Goal: Task Accomplishment & Management: Manage account settings

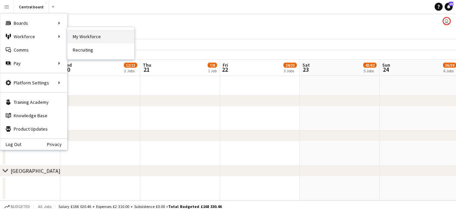
click at [81, 34] on link "My Workforce" at bounding box center [101, 36] width 67 height 13
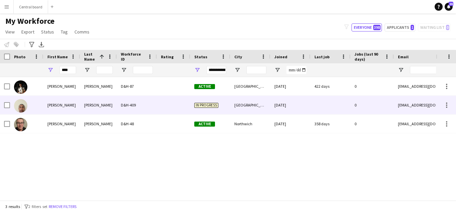
click at [138, 106] on div "D&H-409" at bounding box center [137, 105] width 40 height 18
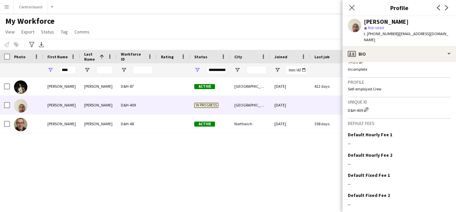
scroll to position [289, 0]
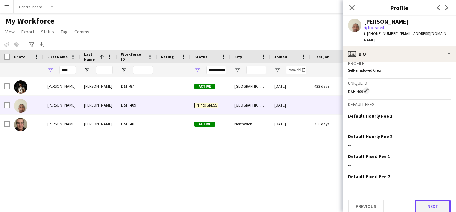
click at [432, 200] on button "Next" at bounding box center [433, 205] width 36 height 13
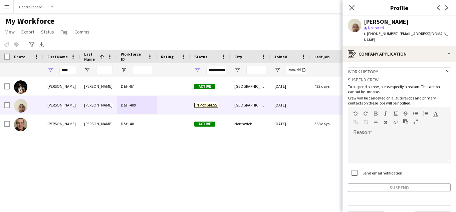
scroll to position [11, 0]
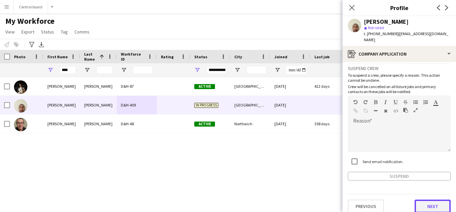
click at [431, 202] on button "Next" at bounding box center [433, 205] width 36 height 13
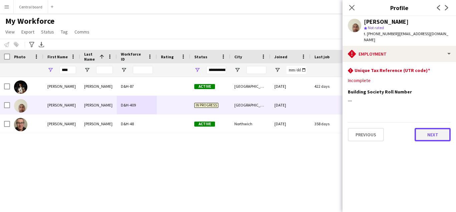
click at [432, 128] on button "Next" at bounding box center [433, 134] width 36 height 13
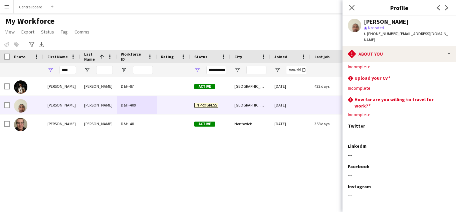
scroll to position [32, 0]
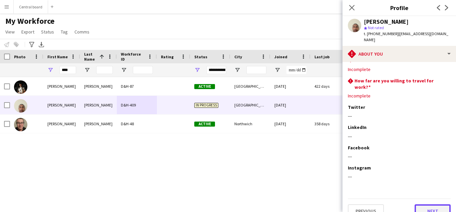
click at [433, 204] on button "Next" at bounding box center [433, 210] width 36 height 13
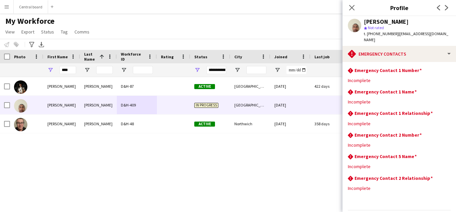
scroll to position [16, 0]
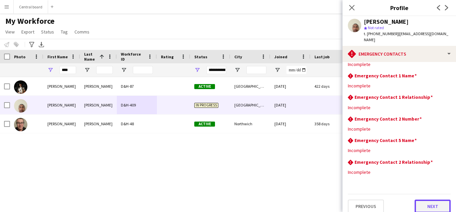
click at [434, 203] on button "Next" at bounding box center [433, 205] width 36 height 13
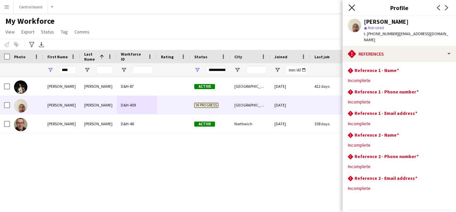
click at [352, 5] on icon "Close pop-in" at bounding box center [352, 7] width 6 height 6
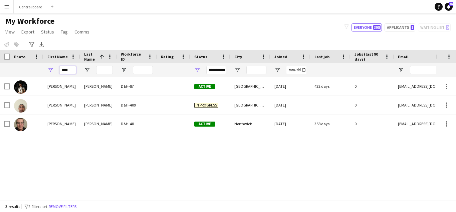
click at [70, 71] on input "****" at bounding box center [67, 70] width 17 height 8
type input "*"
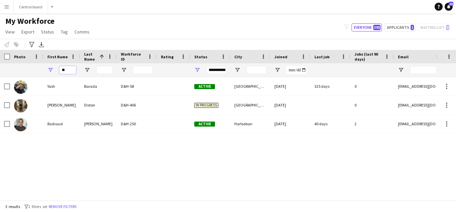
type input "*"
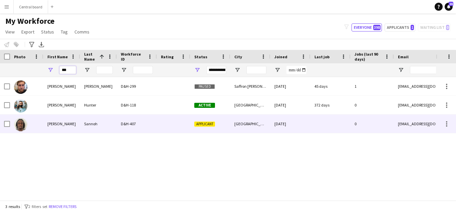
type input "***"
click at [100, 120] on div "Sannoh" at bounding box center [98, 123] width 37 height 18
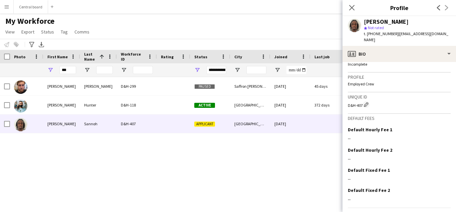
scroll to position [270, 0]
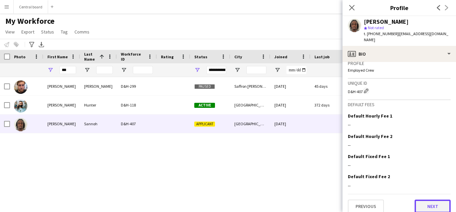
click at [435, 201] on button "Next" at bounding box center [433, 205] width 36 height 13
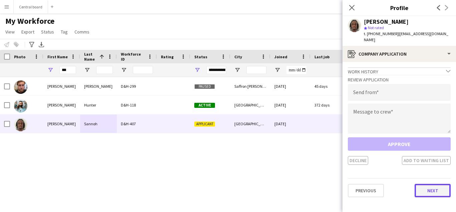
click at [430, 190] on button "Next" at bounding box center [433, 189] width 36 height 13
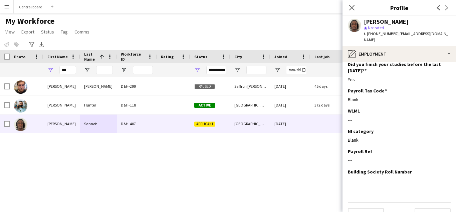
scroll to position [93, 0]
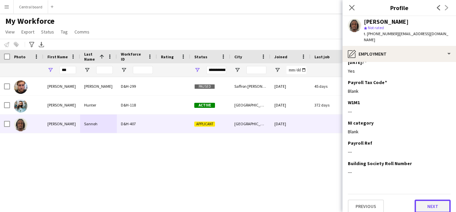
click at [436, 203] on button "Next" at bounding box center [433, 205] width 36 height 13
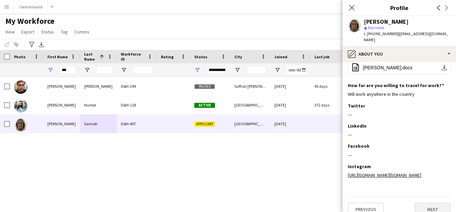
scroll to position [99, 0]
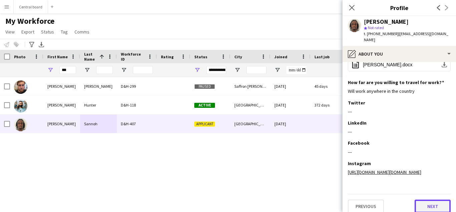
click at [437, 201] on button "Next" at bounding box center [433, 205] width 36 height 13
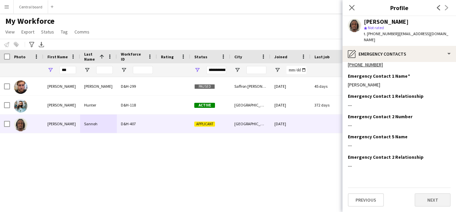
scroll to position [0, 0]
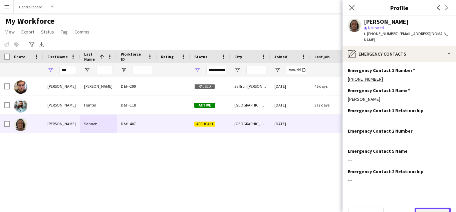
click at [437, 208] on button "Next" at bounding box center [433, 213] width 36 height 13
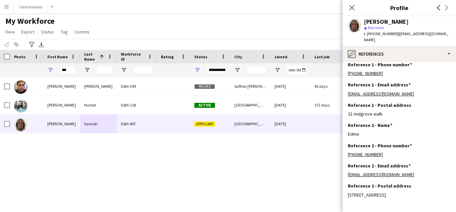
scroll to position [48, 0]
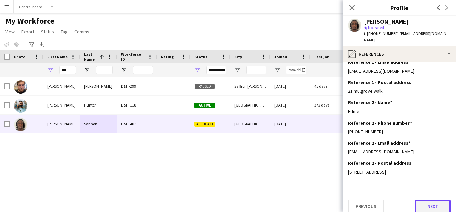
click at [434, 201] on button "Next" at bounding box center [433, 205] width 36 height 13
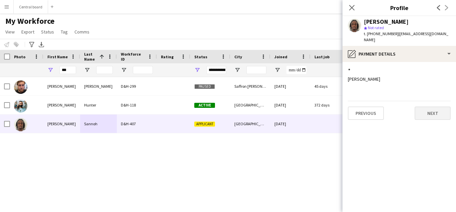
scroll to position [0, 0]
click at [436, 106] on button "Next" at bounding box center [433, 112] width 36 height 13
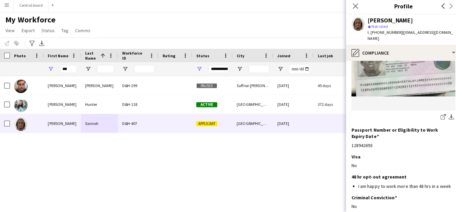
scroll to position [137, 0]
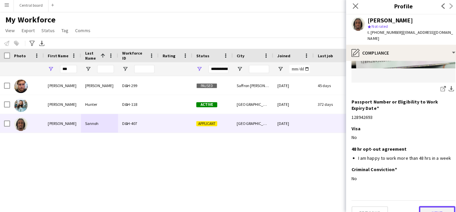
click at [430, 205] on button "Next" at bounding box center [433, 211] width 36 height 13
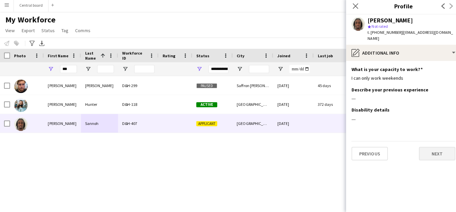
scroll to position [0, 0]
click at [434, 147] on button "Next" at bounding box center [433, 153] width 36 height 13
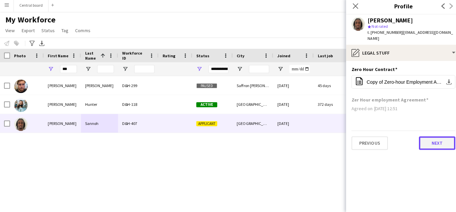
click at [431, 139] on button "Next" at bounding box center [433, 142] width 36 height 13
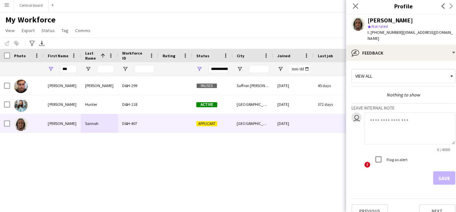
scroll to position [4, 0]
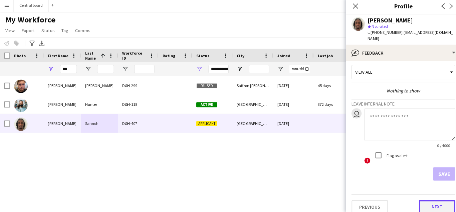
click at [431, 200] on button "Next" at bounding box center [433, 205] width 36 height 13
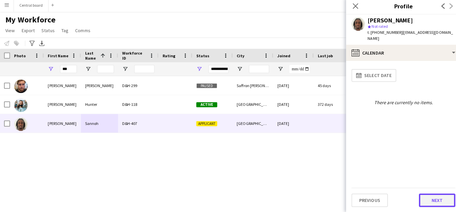
click at [432, 200] on button "Next" at bounding box center [433, 199] width 36 height 13
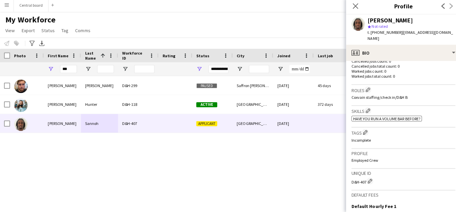
scroll to position [178, 0]
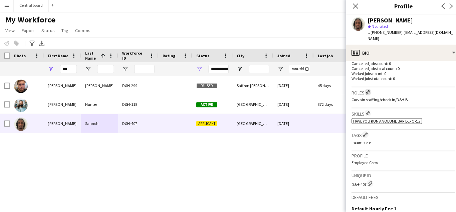
click at [367, 90] on app-icon "Edit crew company roles" at bounding box center [364, 92] width 5 height 5
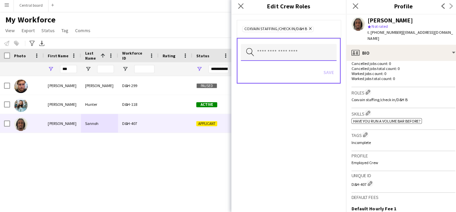
click at [290, 52] on input "text" at bounding box center [286, 53] width 95 height 17
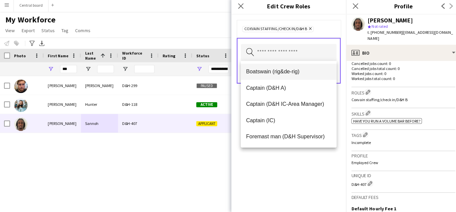
click at [297, 71] on span "Boatswain (rig&de-rig)" at bounding box center [286, 72] width 84 height 6
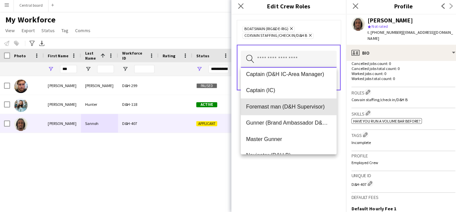
scroll to position [38, 0]
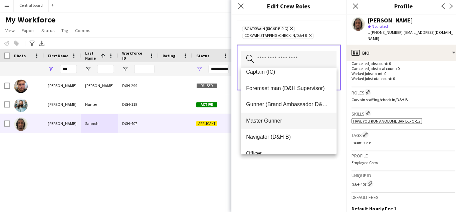
click at [275, 122] on span "Master Gunner" at bounding box center [286, 121] width 84 height 6
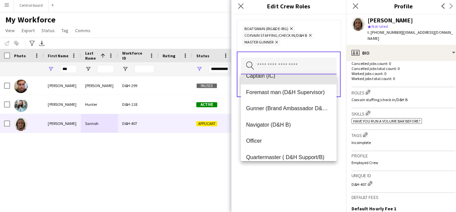
scroll to position [48, 0]
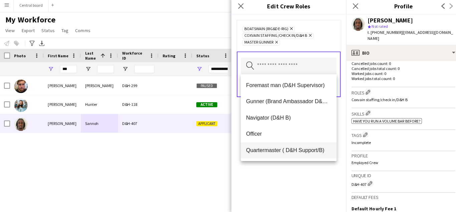
click at [283, 152] on span "Quartermaster ( D&H Support/B)" at bounding box center [286, 150] width 84 height 6
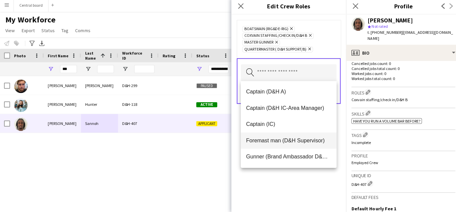
click at [276, 144] on mat-option "Foremast man (D&H Supervisor)" at bounding box center [286, 141] width 95 height 16
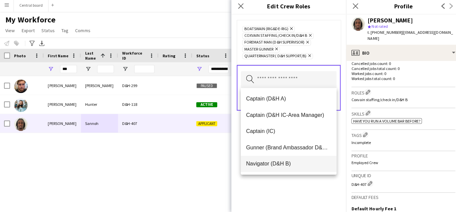
click at [270, 162] on span "Navigator (D&H B)" at bounding box center [286, 163] width 84 height 6
click at [258, 163] on span "Officer" at bounding box center [286, 163] width 84 height 6
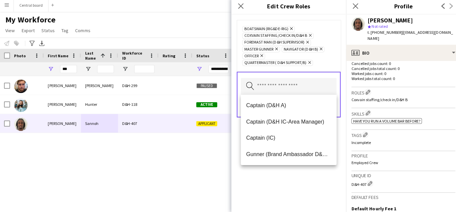
click at [263, 184] on div "Boatswain (rig&de-rig) Remove Coxvain staffing/check in/D&H B Remove Foremast m…" at bounding box center [286, 113] width 114 height 195
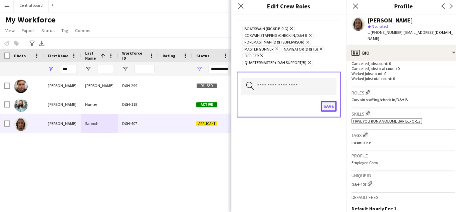
click at [329, 108] on button "Save" at bounding box center [326, 106] width 16 height 11
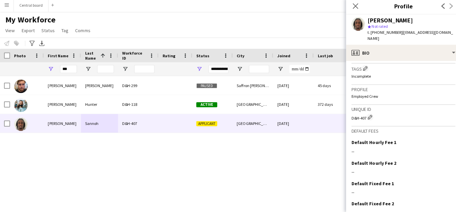
scroll to position [280, 0]
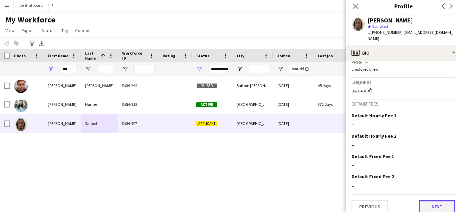
click at [430, 202] on button "Next" at bounding box center [433, 205] width 36 height 13
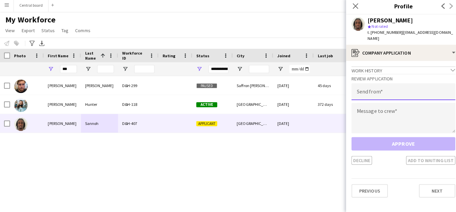
click at [395, 86] on input "email" at bounding box center [399, 92] width 103 height 17
click at [362, 88] on input "**********" at bounding box center [399, 92] width 103 height 17
type input "**********"
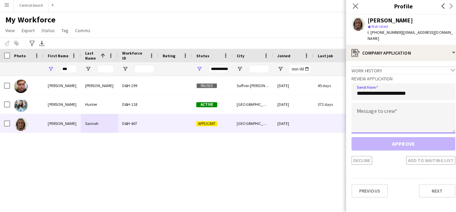
click at [363, 110] on textarea at bounding box center [399, 118] width 103 height 30
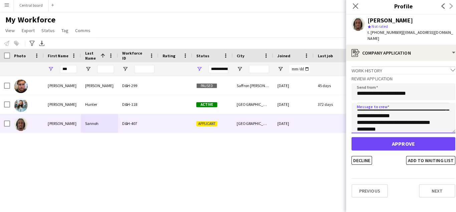
scroll to position [24, 0]
type textarea "**********"
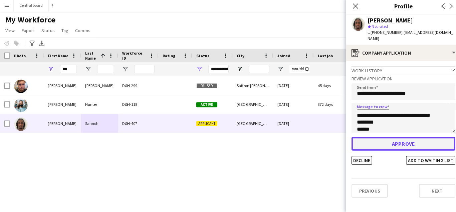
click at [417, 139] on button "Approve" at bounding box center [399, 143] width 103 height 13
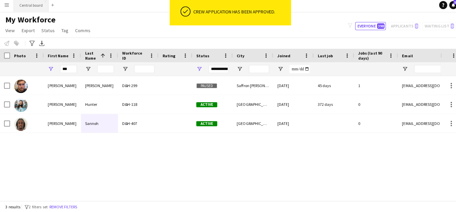
click at [35, 5] on button "Central board Close" at bounding box center [31, 6] width 34 height 13
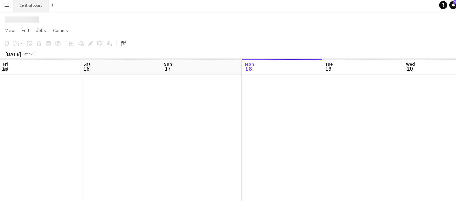
scroll to position [0, 160]
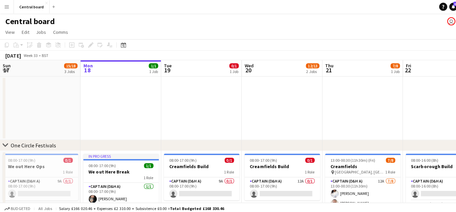
click at [391, 104] on app-date-cell at bounding box center [359, 107] width 80 height 63
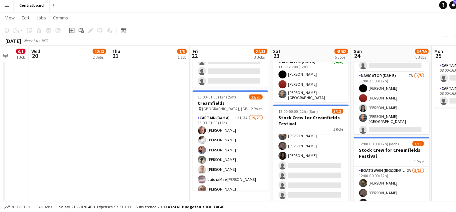
scroll to position [20, 0]
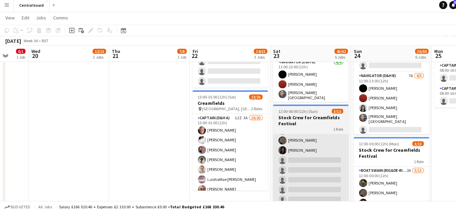
click at [313, 160] on app-card-role "Boatswain (rig&de-rig) 1A [DATE] 12:00-00:00 (12h) [PERSON_NAME] [PERSON_NAME] …" at bounding box center [308, 184] width 75 height 139
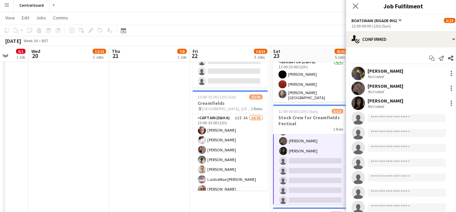
scroll to position [20, 0]
click at [391, 120] on input at bounding box center [403, 118] width 78 height 8
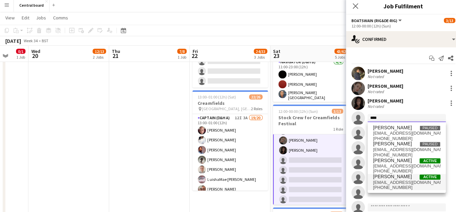
type input "****"
click at [414, 182] on span "[EMAIL_ADDRESS][DOMAIN_NAME]" at bounding box center [403, 181] width 67 height 5
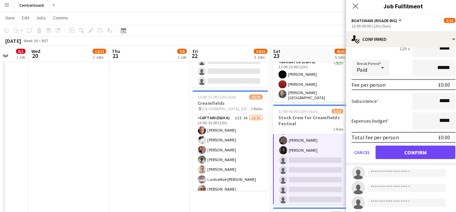
scroll to position [111, 0]
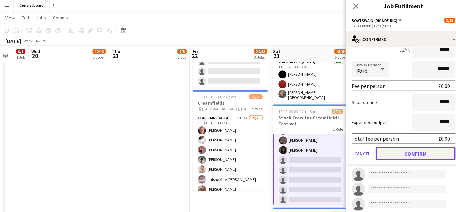
click at [419, 155] on button "Confirm" at bounding box center [411, 153] width 79 height 13
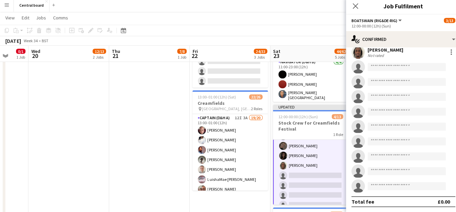
scroll to position [0, 222]
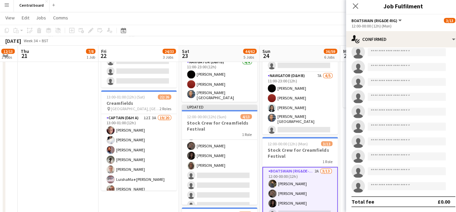
scroll to position [0, 0]
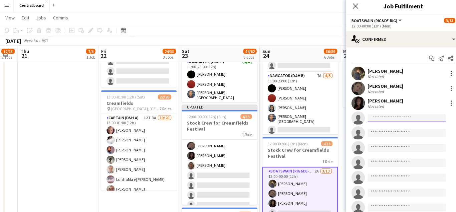
click at [389, 119] on input at bounding box center [403, 118] width 78 height 8
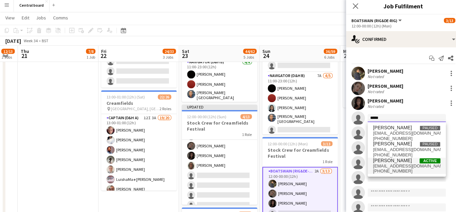
type input "*****"
click at [391, 165] on span "[EMAIL_ADDRESS][DOMAIN_NAME]" at bounding box center [403, 165] width 67 height 5
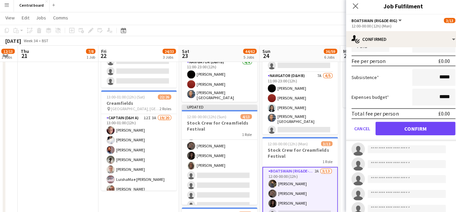
scroll to position [136, 0]
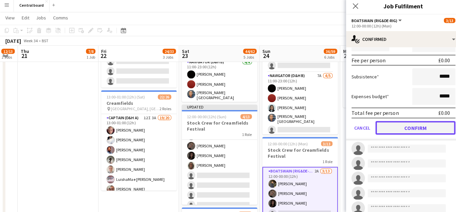
click at [401, 129] on button "Confirm" at bounding box center [411, 127] width 79 height 13
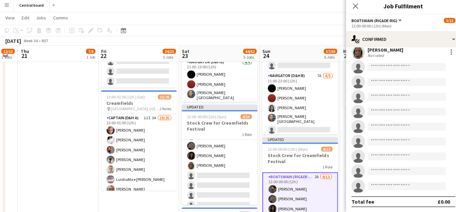
scroll to position [65, 0]
click at [351, 7] on icon "Close pop-in" at bounding box center [352, 7] width 6 height 6
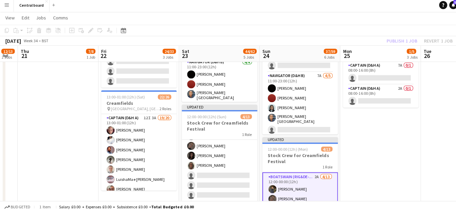
click at [375, 140] on app-date-cell "07:30-13:00 (5h30m) 1/2 Creamfields container Bar 1 Role Navigator (D&H B) 1I 3…" at bounding box center [377, 194] width 80 height 530
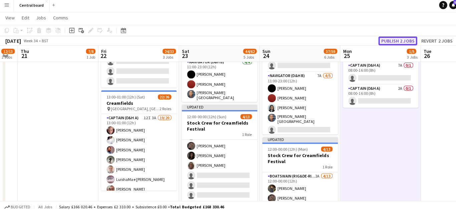
click at [399, 39] on button "Publish 2 jobs" at bounding box center [394, 42] width 38 height 9
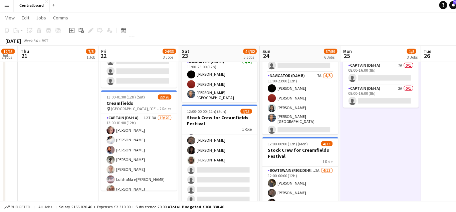
click at [9, 8] on button "Menu" at bounding box center [6, 6] width 13 height 13
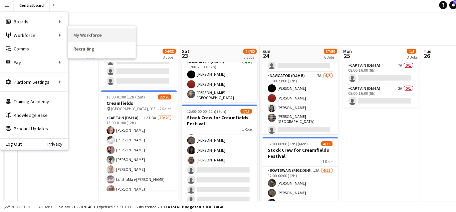
click at [78, 39] on link "My Workforce" at bounding box center [101, 36] width 67 height 13
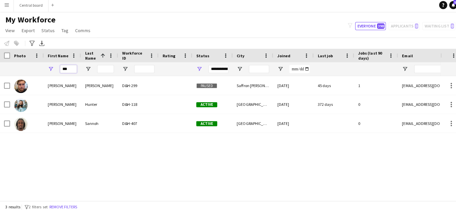
click at [72, 69] on input "***" at bounding box center [67, 70] width 17 height 8
type input "*"
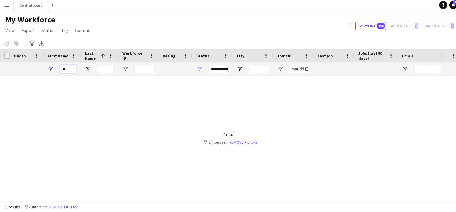
type input "*"
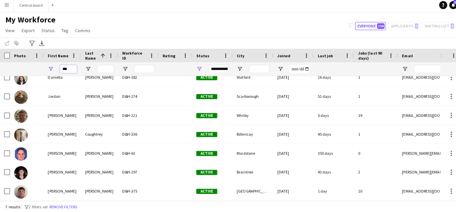
scroll to position [8, 0]
type input "*"
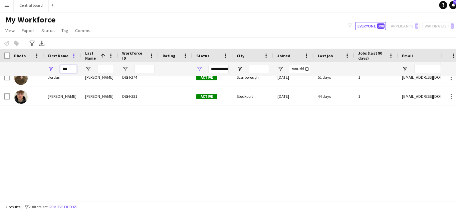
scroll to position [0, 0]
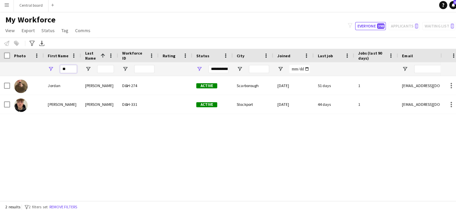
type input "*"
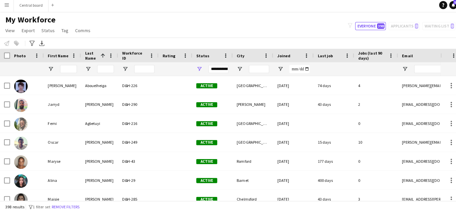
click at [8, 7] on app-icon "Menu" at bounding box center [6, 6] width 5 height 5
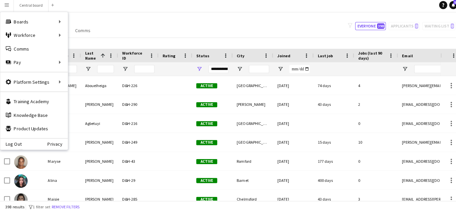
click at [163, 28] on div "My Workforce View Views Default view New view Update view Delete view Edit name…" at bounding box center [228, 27] width 456 height 23
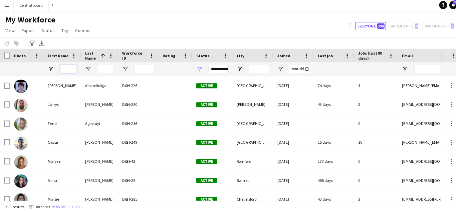
click at [63, 72] on input "First Name Filter Input" at bounding box center [67, 70] width 17 height 8
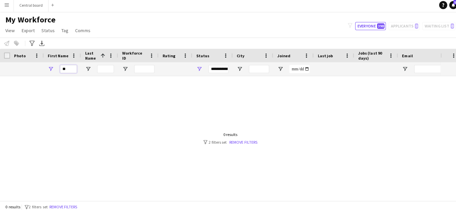
type input "*"
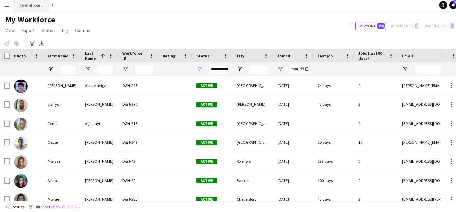
click at [28, 6] on button "Central board Close" at bounding box center [31, 6] width 34 height 13
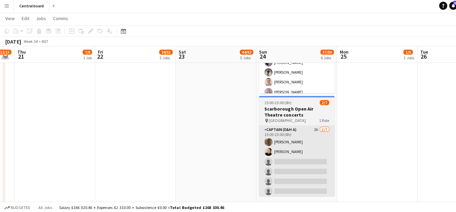
click at [296, 157] on app-card-role "Captain (D&H A) 2A [DATE] 15:00-23:00 (8h) [PERSON_NAME] [PERSON_NAME] single-n…" at bounding box center [294, 165] width 75 height 81
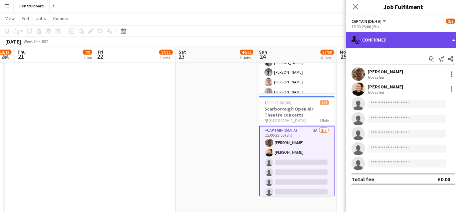
click at [449, 41] on div "single-neutral-actions-check-2 Confirmed" at bounding box center [400, 40] width 114 height 16
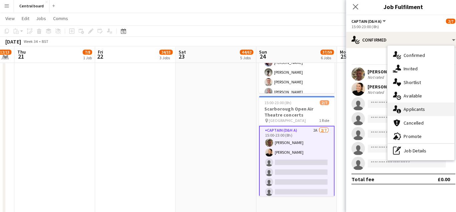
click at [410, 111] on div "single-neutral-actions-information Applicants" at bounding box center [417, 108] width 66 height 13
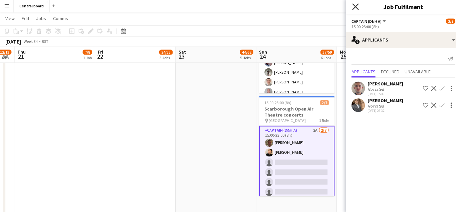
click at [352, 10] on icon "Close pop-in" at bounding box center [352, 7] width 6 height 6
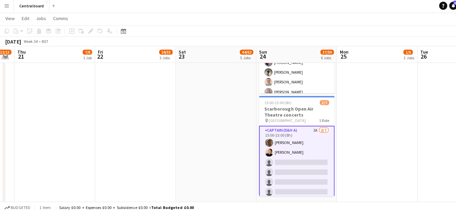
click at [311, 134] on app-card-role "Captain (D&H A) 2A [DATE] 15:00-23:00 (8h) [PERSON_NAME] [PERSON_NAME] single-n…" at bounding box center [294, 166] width 75 height 82
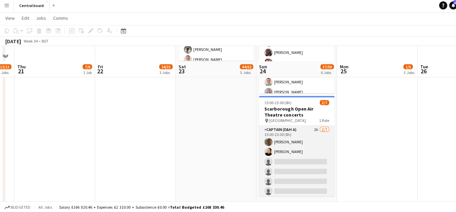
scroll to position [478, 0]
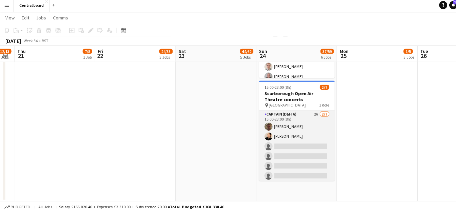
click at [308, 133] on app-card-role "Captain (D&H A) 2A [DATE] 15:00-23:00 (8h) [PERSON_NAME] [PERSON_NAME] single-n…" at bounding box center [294, 151] width 75 height 81
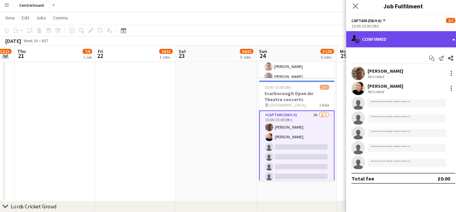
click at [438, 44] on div "single-neutral-actions-check-2 Confirmed" at bounding box center [400, 40] width 114 height 16
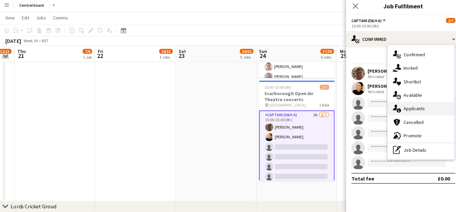
click at [408, 111] on div "single-neutral-actions-information Applicants" at bounding box center [417, 108] width 66 height 13
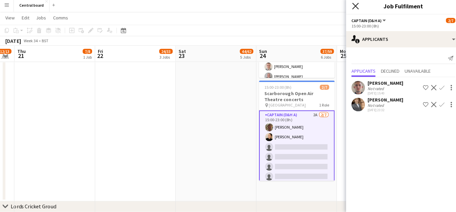
click at [352, 6] on icon "Close pop-in" at bounding box center [352, 7] width 6 height 6
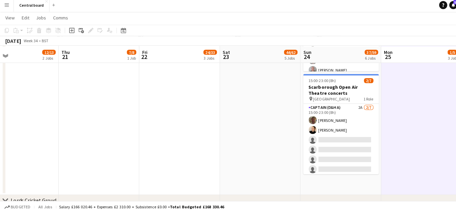
scroll to position [535, 0]
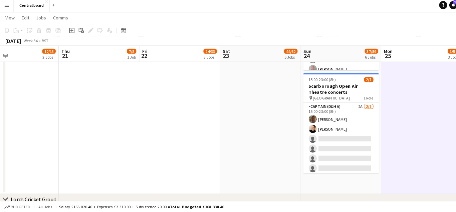
click at [7, 8] on app-icon "Menu" at bounding box center [6, 6] width 5 height 5
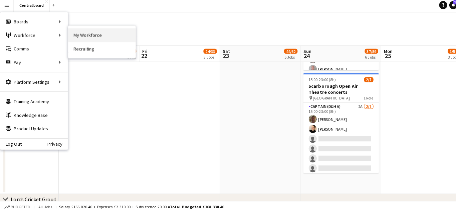
click at [85, 33] on link "My Workforce" at bounding box center [101, 36] width 67 height 13
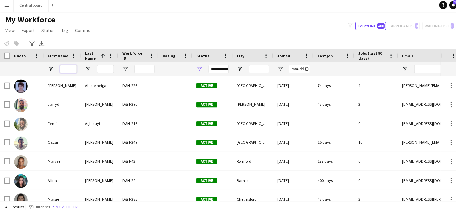
click at [66, 73] on input "First Name Filter Input" at bounding box center [67, 70] width 17 height 8
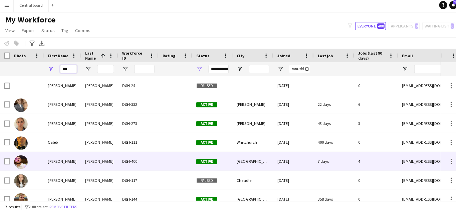
type input "***"
click at [19, 159] on img at bounding box center [20, 161] width 13 height 13
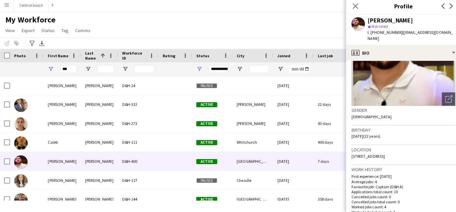
scroll to position [61, 0]
click at [353, 10] on icon "Close pop-in" at bounding box center [352, 7] width 6 height 6
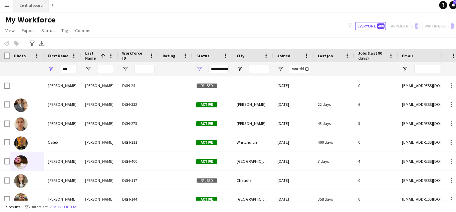
click at [26, 7] on button "Central board Close" at bounding box center [31, 6] width 34 height 13
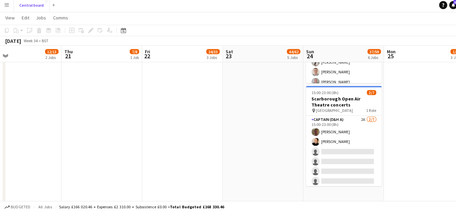
scroll to position [473, 0]
click at [5, 4] on app-icon "Menu" at bounding box center [6, 6] width 5 height 5
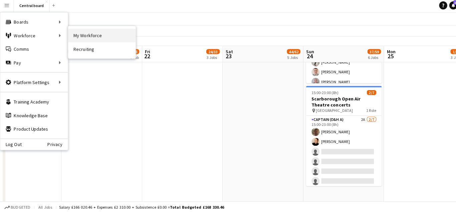
click at [80, 36] on link "My Workforce" at bounding box center [101, 36] width 67 height 13
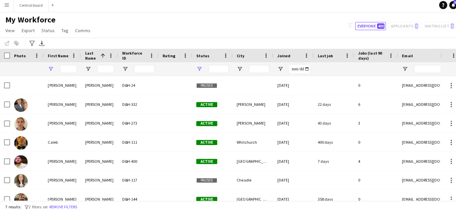
type input "***"
type input "**********"
click at [70, 71] on input "***" at bounding box center [67, 70] width 17 height 8
type input "*"
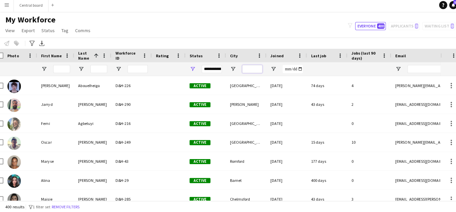
click at [245, 69] on input "City Filter Input" at bounding box center [250, 70] width 20 height 8
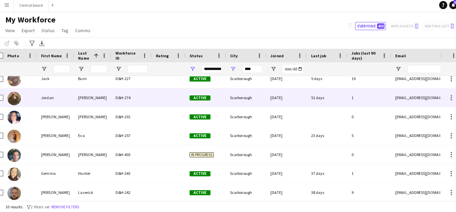
click at [11, 101] on img at bounding box center [13, 98] width 13 height 13
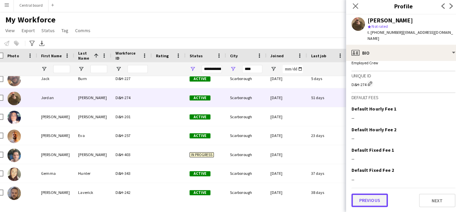
click at [367, 201] on button "Previous" at bounding box center [366, 199] width 36 height 13
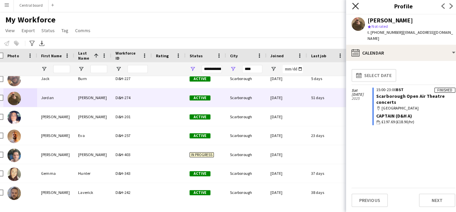
click at [350, 6] on icon "Close pop-in" at bounding box center [352, 7] width 6 height 6
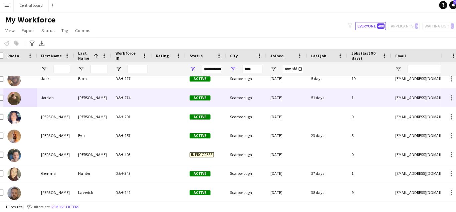
click at [16, 97] on img at bounding box center [13, 98] width 13 height 13
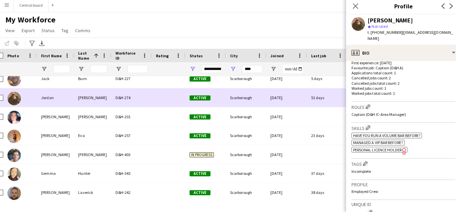
scroll to position [174, 0]
click at [397, 151] on span "Personal Licence Holder" at bounding box center [374, 149] width 48 height 5
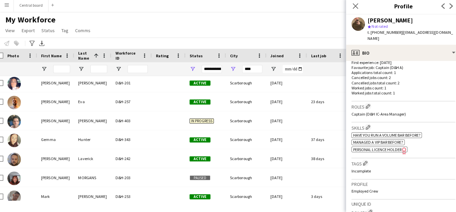
scroll to position [56, 0]
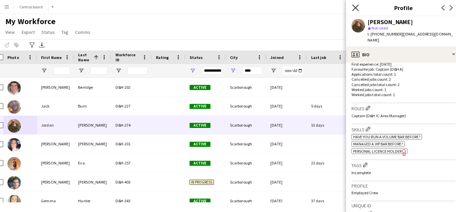
click at [354, 10] on icon "Close pop-in" at bounding box center [352, 7] width 6 height 6
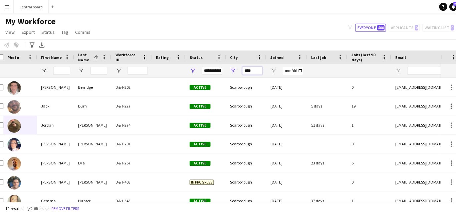
click at [249, 72] on input "****" at bounding box center [250, 70] width 20 height 8
type input "*"
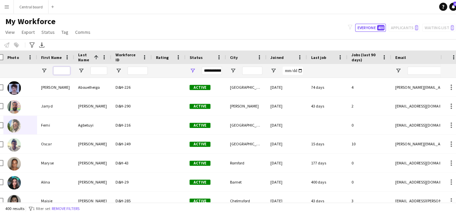
click at [64, 70] on input "First Name Filter Input" at bounding box center [61, 70] width 17 height 8
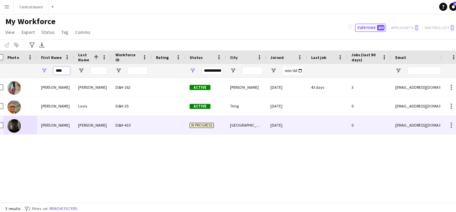
type input "****"
click at [74, 127] on div "[PERSON_NAME]" at bounding box center [92, 123] width 37 height 18
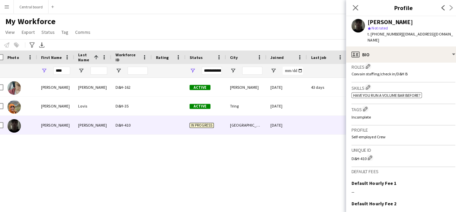
scroll to position [205, 0]
click at [375, 132] on p "Self-employed Crew" at bounding box center [399, 134] width 103 height 5
click at [382, 132] on p "Self-employed Crew" at bounding box center [399, 134] width 103 height 5
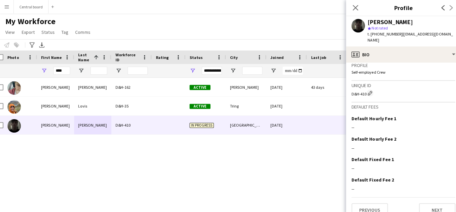
scroll to position [270, 0]
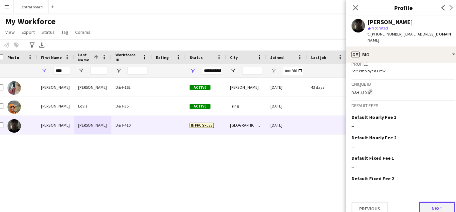
click at [435, 201] on button "Next" at bounding box center [433, 205] width 36 height 13
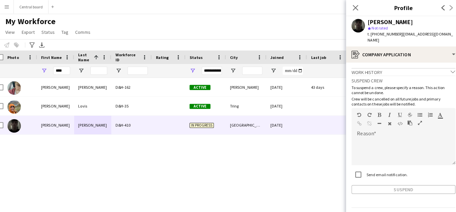
click at [427, 205] on div "Previous Next" at bounding box center [399, 214] width 103 height 19
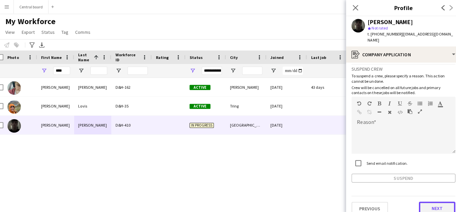
click at [437, 199] on button "Next" at bounding box center [433, 205] width 36 height 13
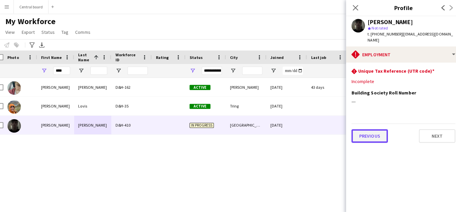
click at [365, 128] on button "Previous" at bounding box center [366, 134] width 36 height 13
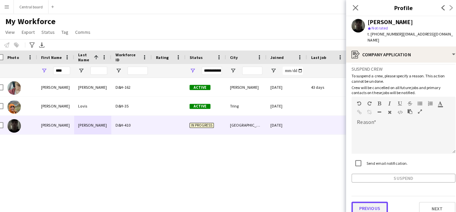
click at [362, 201] on button "Previous" at bounding box center [366, 205] width 36 height 13
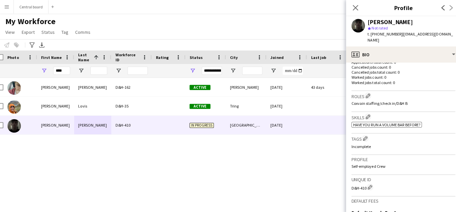
scroll to position [176, 0]
click at [362, 91] on h3 "Roles Edit crew company roles" at bounding box center [399, 94] width 103 height 7
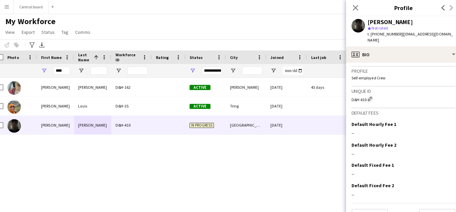
scroll to position [270, 0]
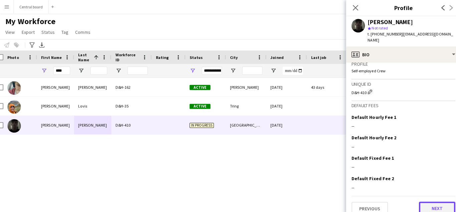
click at [433, 199] on button "Next" at bounding box center [433, 205] width 36 height 13
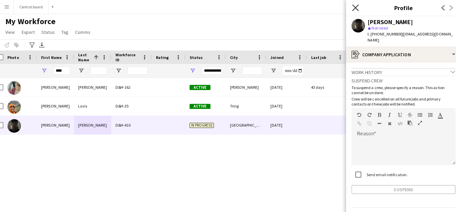
click at [351, 9] on icon at bounding box center [352, 7] width 6 height 6
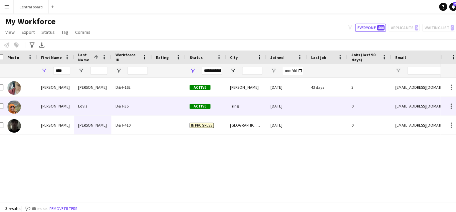
click at [13, 105] on img at bounding box center [13, 105] width 13 height 13
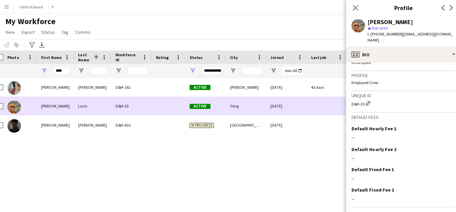
scroll to position [311, 0]
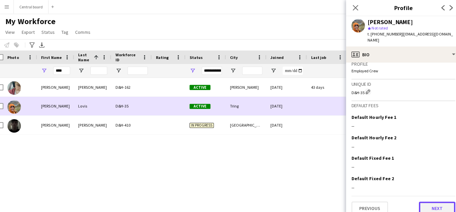
click at [429, 199] on button "Next" at bounding box center [433, 205] width 36 height 13
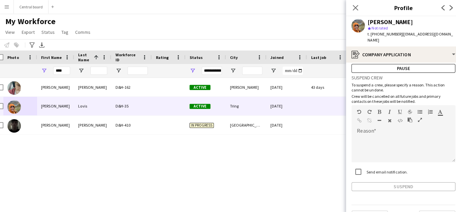
scroll to position [28, 0]
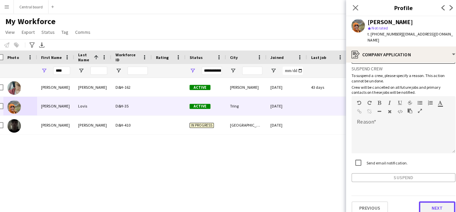
click at [432, 200] on button "Next" at bounding box center [433, 205] width 36 height 13
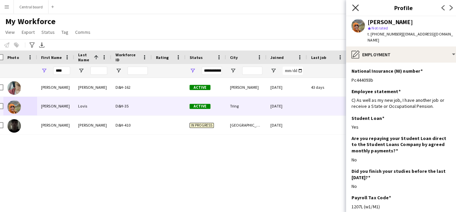
click at [352, 10] on icon "Close pop-in" at bounding box center [352, 7] width 6 height 6
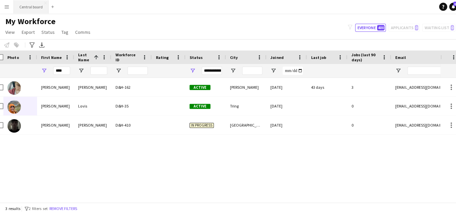
click at [36, 8] on button "Central board Close" at bounding box center [31, 6] width 34 height 13
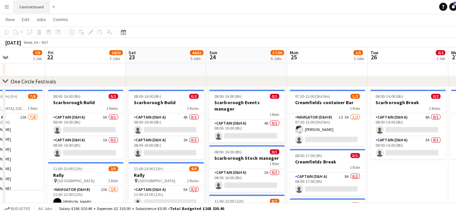
scroll to position [61, 0]
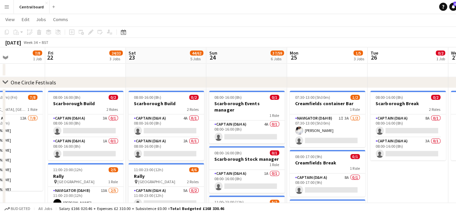
click at [6, 4] on app-icon "Menu" at bounding box center [6, 6] width 5 height 5
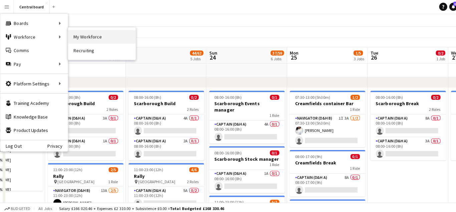
click at [72, 37] on link "My Workforce" at bounding box center [101, 36] width 67 height 13
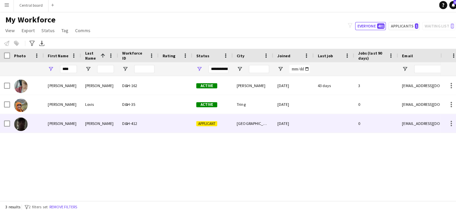
click at [157, 124] on div at bounding box center [173, 123] width 33 height 18
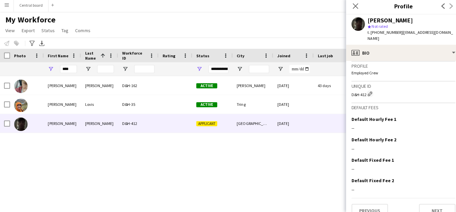
scroll to position [270, 0]
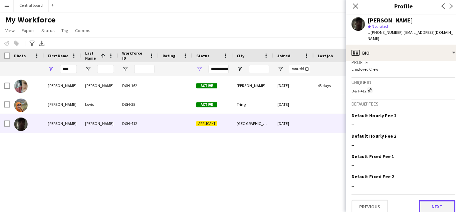
click at [429, 199] on button "Next" at bounding box center [433, 205] width 36 height 13
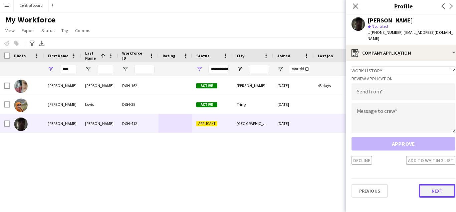
click at [435, 183] on button "Next" at bounding box center [433, 189] width 36 height 13
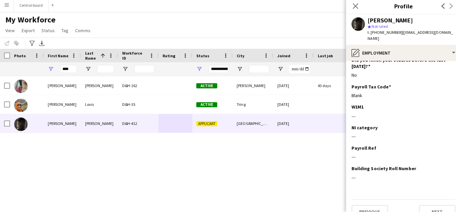
scroll to position [93, 0]
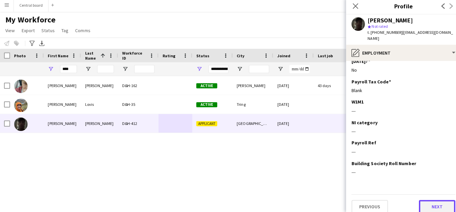
click at [429, 200] on button "Next" at bounding box center [433, 205] width 36 height 13
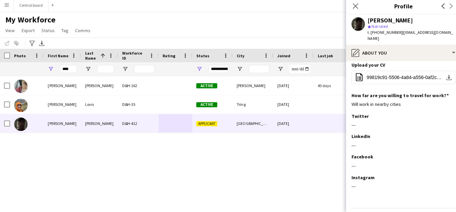
scroll to position [38, 0]
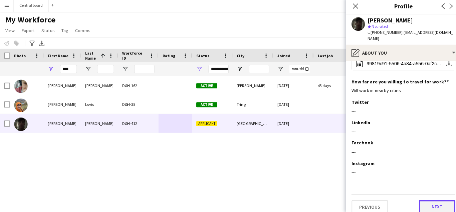
click at [430, 201] on button "Next" at bounding box center [433, 205] width 36 height 13
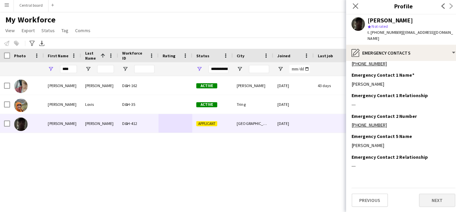
scroll to position [0, 0]
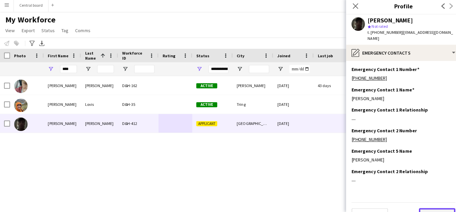
click at [429, 207] on button "Next" at bounding box center [433, 213] width 36 height 13
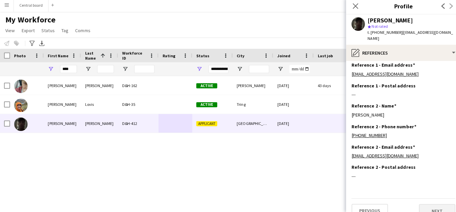
scroll to position [48, 0]
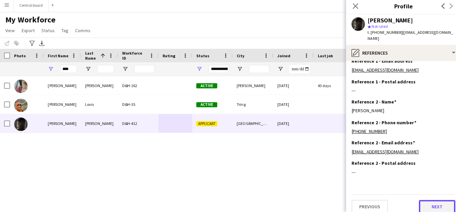
click at [429, 199] on button "Next" at bounding box center [433, 205] width 36 height 13
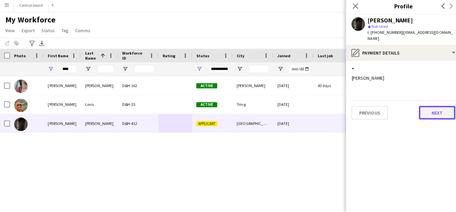
click at [435, 108] on button "Next" at bounding box center [433, 112] width 36 height 13
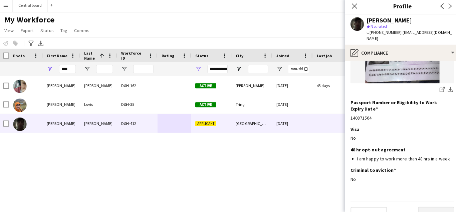
scroll to position [137, 0]
click at [435, 205] on button "Next" at bounding box center [433, 211] width 36 height 13
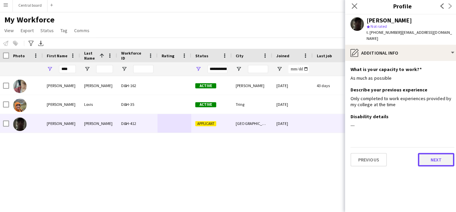
click at [433, 155] on button "Next" at bounding box center [433, 159] width 36 height 13
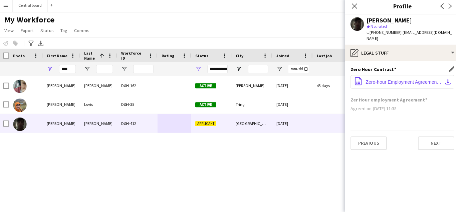
click at [405, 82] on button "office-file-sheet Zero-hour Employment Agreement - D_H Event Support Ltd. New S…" at bounding box center [399, 82] width 103 height 13
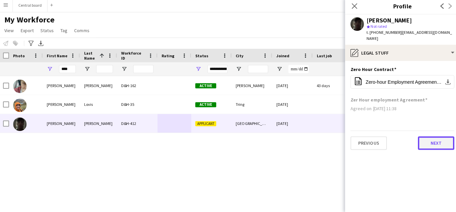
click at [435, 140] on button "Next" at bounding box center [433, 142] width 36 height 13
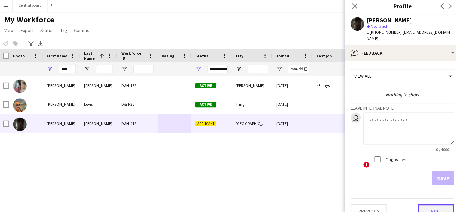
click at [435, 204] on button "Next" at bounding box center [433, 209] width 36 height 13
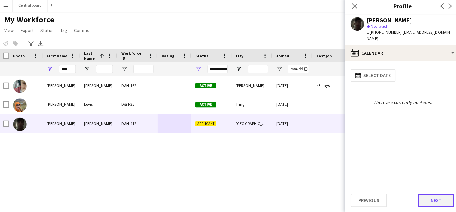
click at [436, 200] on button "Next" at bounding box center [433, 199] width 36 height 13
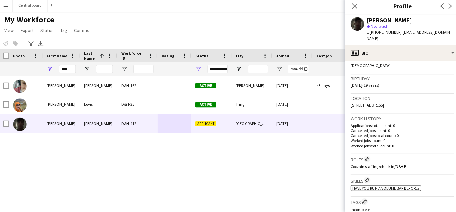
scroll to position [123, 0]
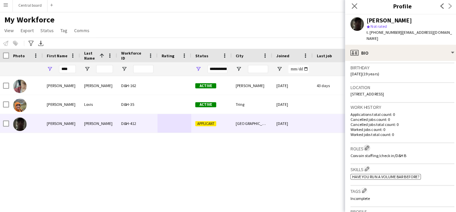
click at [365, 145] on app-icon "Edit crew company roles" at bounding box center [364, 147] width 5 height 5
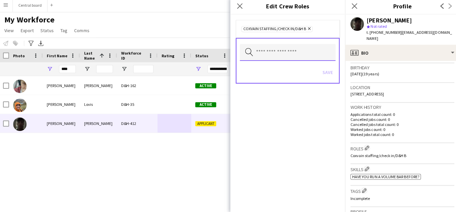
click at [291, 55] on input "text" at bounding box center [286, 53] width 95 height 17
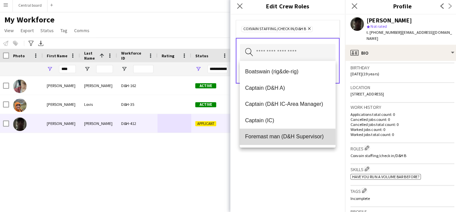
click at [279, 141] on mat-option "Foremast man (D&H Supervisor)" at bounding box center [286, 137] width 95 height 16
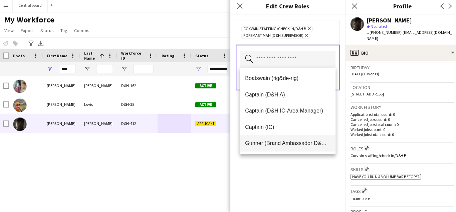
click at [275, 145] on span "Gunner (Brand Ambassador D&H B)" at bounding box center [286, 143] width 84 height 6
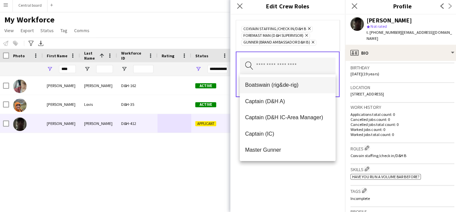
click at [290, 82] on mat-option "Boatswain (rig&de-rig)" at bounding box center [286, 86] width 95 height 16
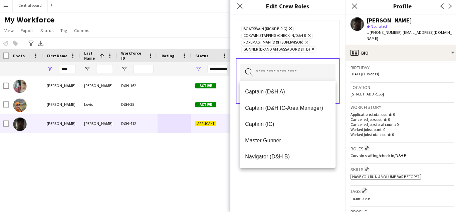
click at [295, 195] on div "Boatswain (rig&de-rig) Remove Coxvain staffing/check in/D&H B Remove Foremast m…" at bounding box center [286, 113] width 114 height 195
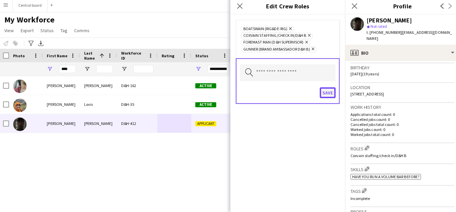
click at [327, 92] on button "Save" at bounding box center [326, 93] width 16 height 11
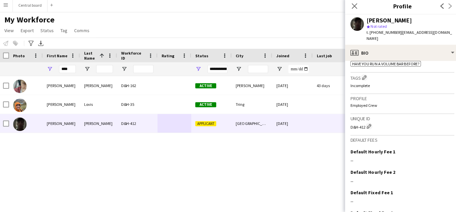
scroll to position [280, 0]
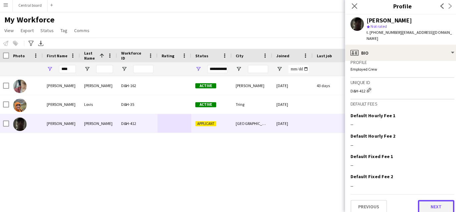
click at [431, 202] on button "Next" at bounding box center [433, 205] width 36 height 13
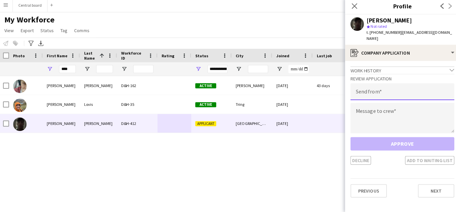
click at [409, 88] on input "email" at bounding box center [399, 92] width 103 height 17
type input "**********"
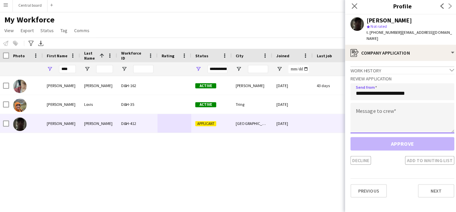
click at [423, 120] on textarea at bounding box center [399, 118] width 103 height 30
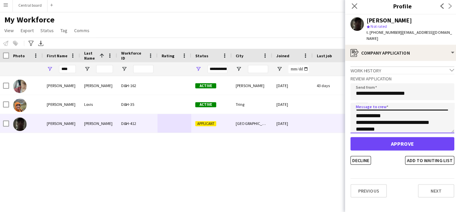
scroll to position [24, 0]
type textarea "**********"
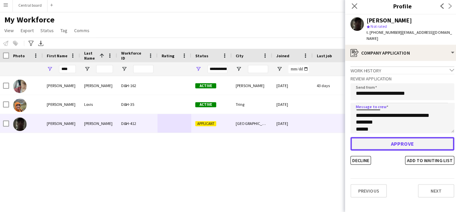
click at [400, 138] on button "Approve" at bounding box center [399, 143] width 103 height 13
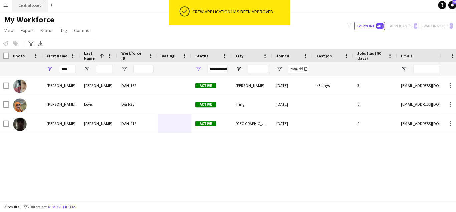
click at [26, 6] on button "Central board Close" at bounding box center [31, 6] width 34 height 13
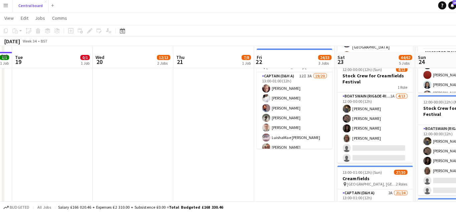
scroll to position [273, 0]
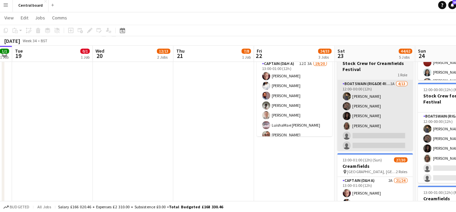
click at [377, 132] on app-card-role "Boatswain (rig&de-rig) 1A [DATE] 12:00-00:00 (12h) [PERSON_NAME] [PERSON_NAME] …" at bounding box center [372, 150] width 75 height 139
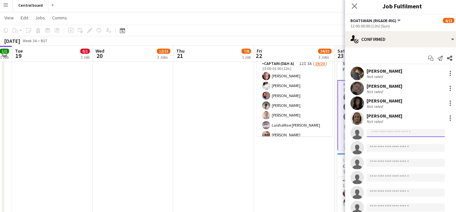
click at [400, 134] on input at bounding box center [403, 133] width 78 height 8
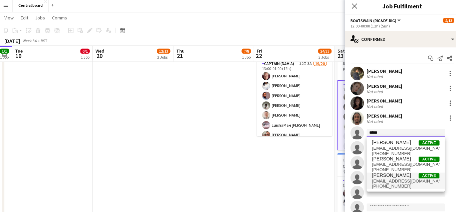
type input "*****"
click at [402, 179] on span "[EMAIL_ADDRESS][DOMAIN_NAME]" at bounding box center [403, 180] width 67 height 5
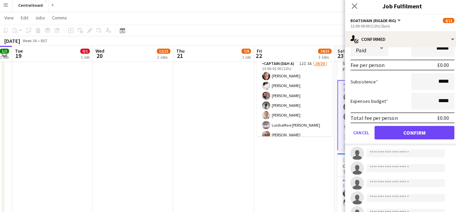
scroll to position [150, 0]
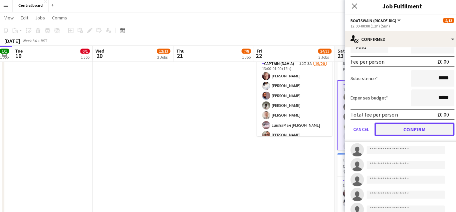
click at [411, 129] on button "Confirm" at bounding box center [411, 129] width 79 height 13
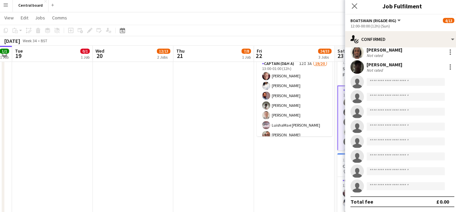
scroll to position [0, 228]
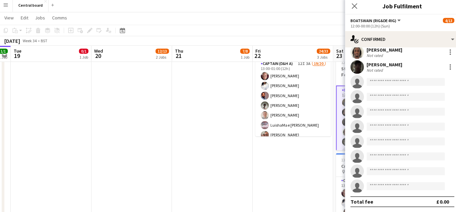
click at [414, 156] on app-card-role "Boatswain (rig&de-rig) 2A [DATE] 12:00-00:00 (12h) [PERSON_NAME] [PERSON_NAME] …" at bounding box center [451, 182] width 75 height 139
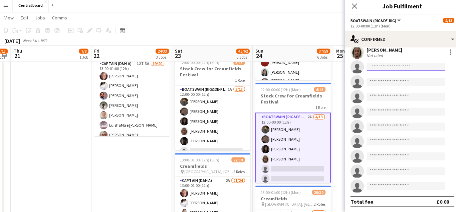
click at [390, 69] on input at bounding box center [403, 68] width 78 height 8
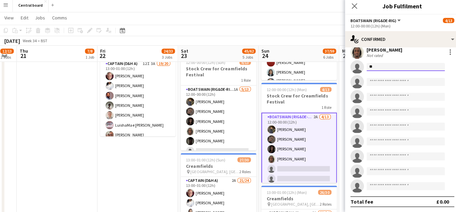
type input "***"
type input "*"
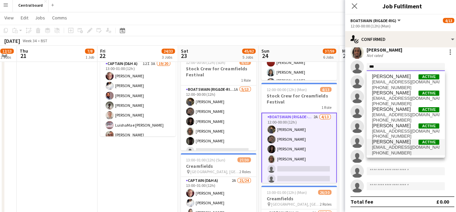
type input "***"
click at [399, 146] on span "[EMAIL_ADDRESS][DOMAIN_NAME]" at bounding box center [403, 147] width 67 height 5
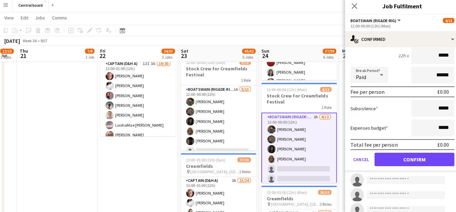
scroll to position [121, 0]
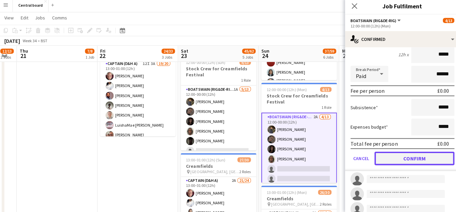
click at [405, 159] on button "Confirm" at bounding box center [411, 157] width 79 height 13
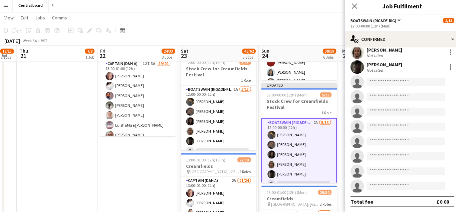
scroll to position [65, 0]
click at [352, 10] on icon "Close pop-in" at bounding box center [352, 7] width 6 height 6
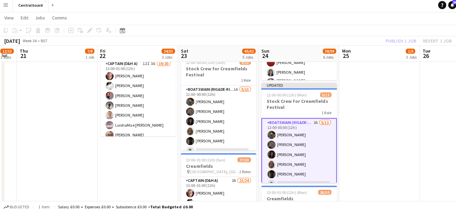
click at [373, 95] on app-date-cell "07:30-13:00 (5h30m) 1/2 Creamfields container Bar 1 Role Navigator (D&H B) 1I 3…" at bounding box center [377, 141] width 80 height 530
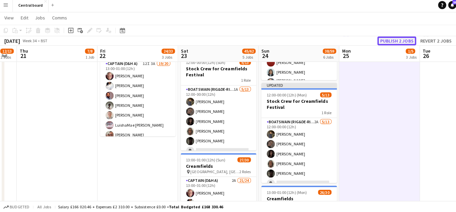
click at [393, 40] on button "Publish 2 jobs" at bounding box center [394, 42] width 38 height 9
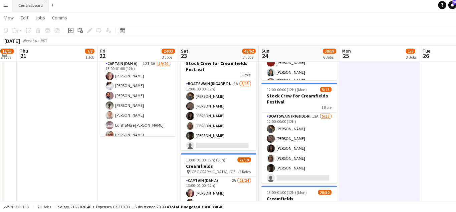
click at [27, 5] on button "Central board Close" at bounding box center [31, 6] width 35 height 13
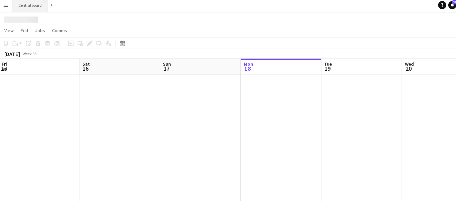
scroll to position [0, 160]
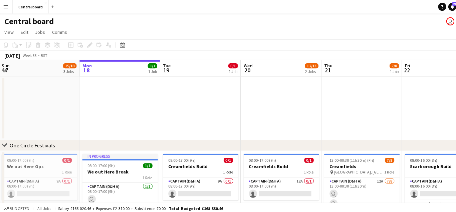
click at [4, 7] on app-icon "Menu" at bounding box center [6, 6] width 5 height 5
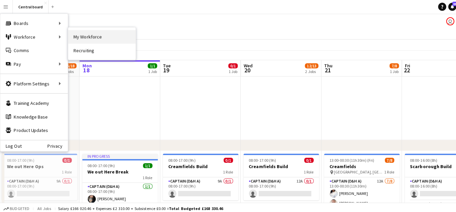
click at [75, 37] on link "My Workforce" at bounding box center [102, 36] width 67 height 13
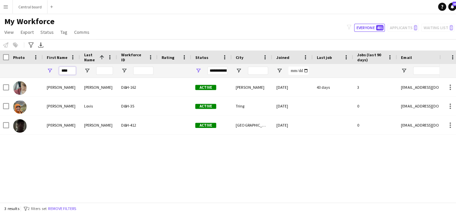
click at [73, 69] on input "****" at bounding box center [67, 70] width 17 height 8
type input "*"
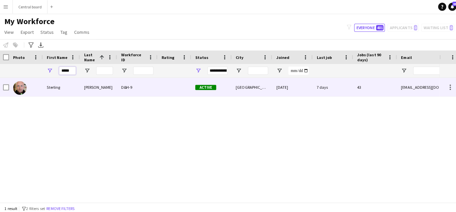
type input "*****"
click at [19, 85] on img at bounding box center [20, 86] width 13 height 13
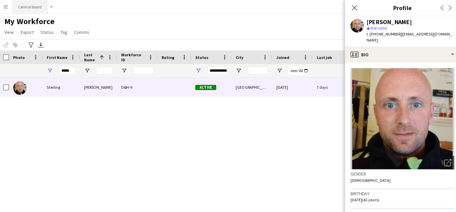
click at [36, 6] on button "Central board Close" at bounding box center [31, 6] width 34 height 13
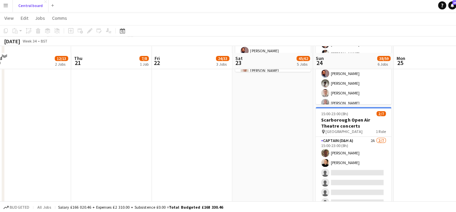
scroll to position [463, 0]
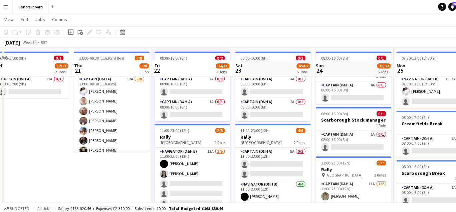
scroll to position [64, 0]
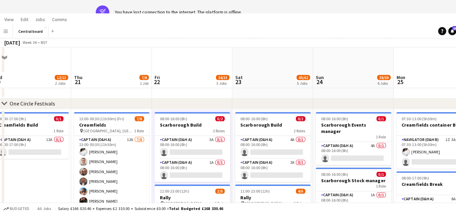
click at [6, 30] on app-icon "Menu" at bounding box center [6, 30] width 5 height 5
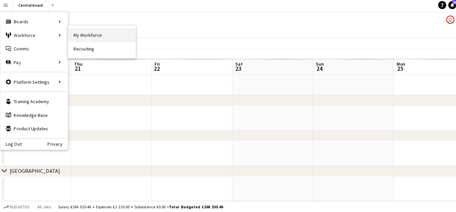
click at [90, 33] on link "My Workforce" at bounding box center [102, 36] width 67 height 13
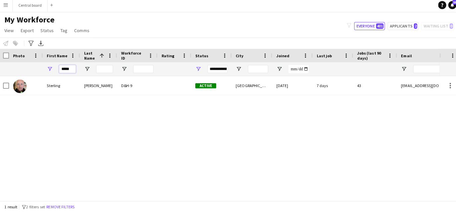
click at [72, 71] on input "*****" at bounding box center [67, 70] width 17 height 8
type input "*"
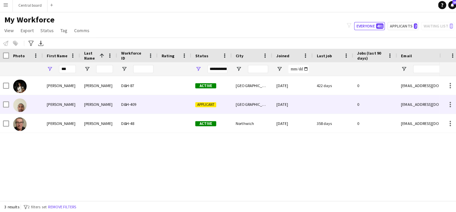
click at [83, 104] on div "[PERSON_NAME]" at bounding box center [98, 105] width 37 height 18
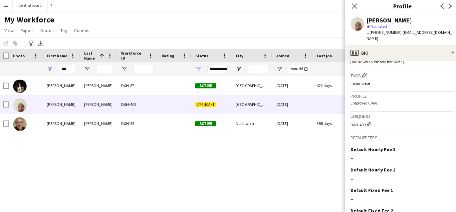
scroll to position [297, 0]
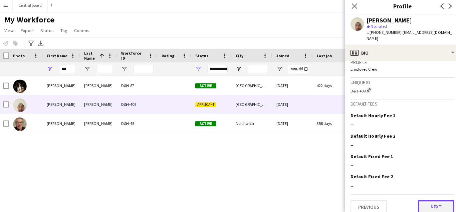
click at [429, 200] on button "Next" at bounding box center [433, 205] width 36 height 13
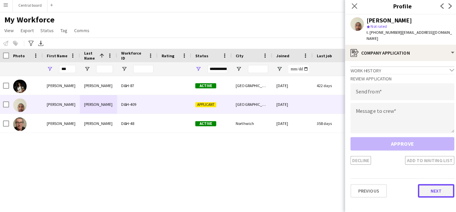
click at [432, 183] on button "Next" at bounding box center [433, 189] width 36 height 13
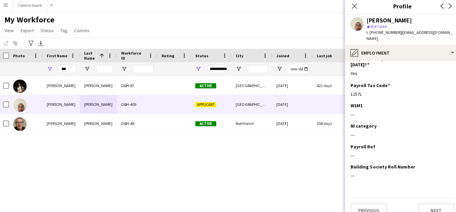
scroll to position [81, 0]
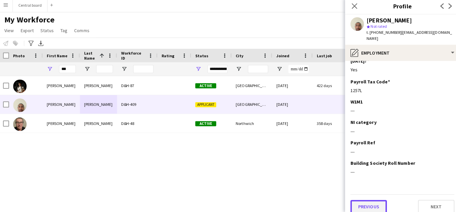
click at [371, 200] on button "Previous" at bounding box center [366, 205] width 36 height 13
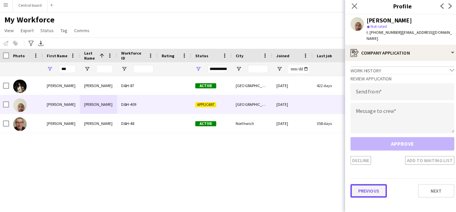
click at [371, 186] on button "Previous" at bounding box center [366, 189] width 36 height 13
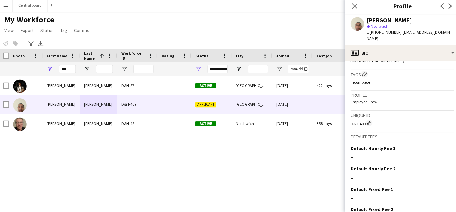
scroll to position [297, 0]
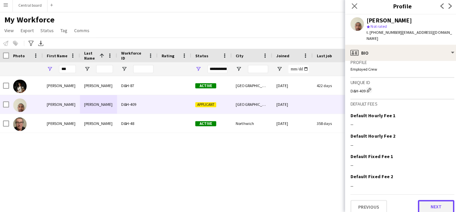
click at [429, 200] on button "Next" at bounding box center [433, 205] width 36 height 13
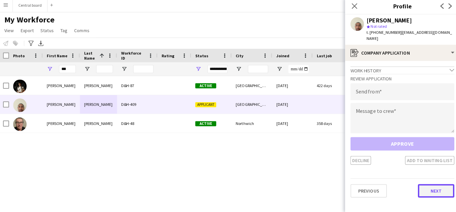
click at [436, 183] on button "Next" at bounding box center [433, 189] width 36 height 13
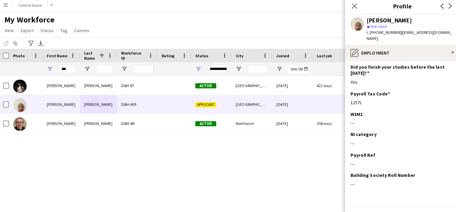
scroll to position [75, 0]
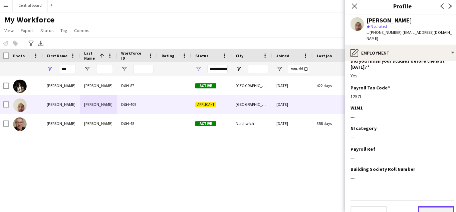
click at [428, 205] on button "Next" at bounding box center [433, 211] width 36 height 13
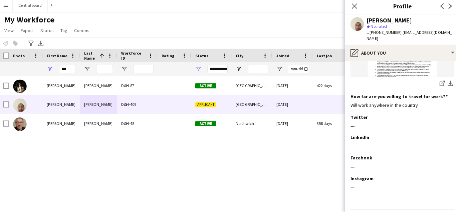
scroll to position [173, 0]
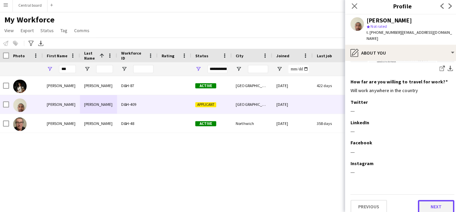
click at [429, 200] on button "Next" at bounding box center [433, 205] width 36 height 13
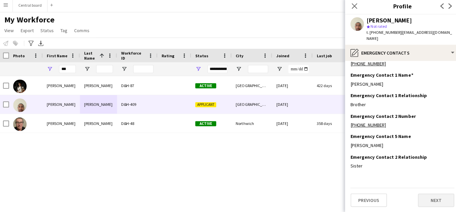
scroll to position [0, 0]
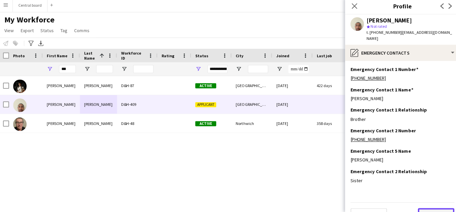
click at [429, 208] on button "Next" at bounding box center [433, 213] width 36 height 13
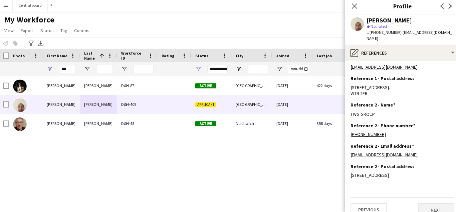
scroll to position [52, 0]
click at [417, 191] on app-section-data-types "Reference 1 - Name Edit this field [PERSON_NAME] Reference 1 - Phone number Edi…" at bounding box center [400, 137] width 114 height 150
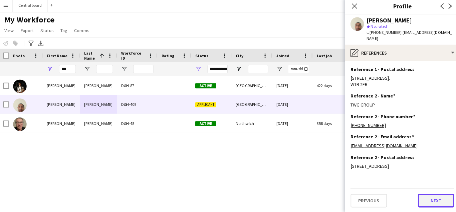
click at [429, 200] on button "Next" at bounding box center [433, 199] width 36 height 13
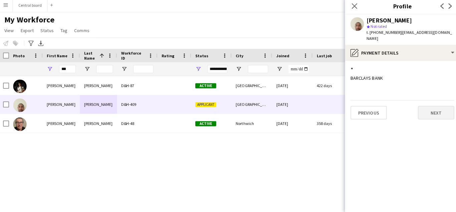
scroll to position [0, 0]
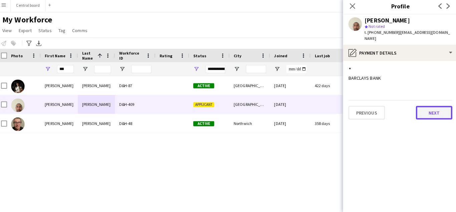
click at [438, 107] on button "Next" at bounding box center [433, 112] width 36 height 13
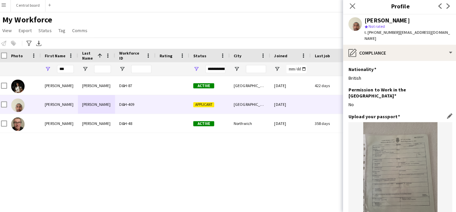
click at [414, 181] on img at bounding box center [399, 171] width 103 height 98
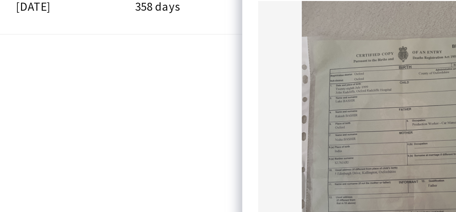
scroll to position [0, 10]
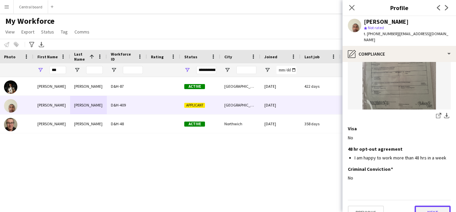
click at [432, 205] on button "Next" at bounding box center [433, 211] width 36 height 13
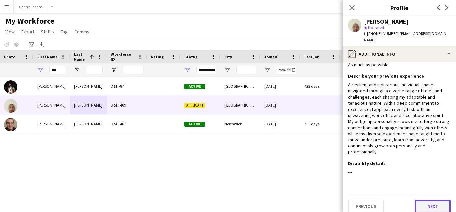
click at [431, 202] on button "Next" at bounding box center [433, 205] width 36 height 13
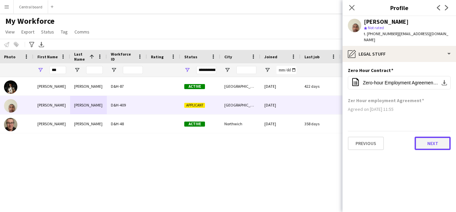
click at [433, 136] on button "Next" at bounding box center [433, 142] width 36 height 13
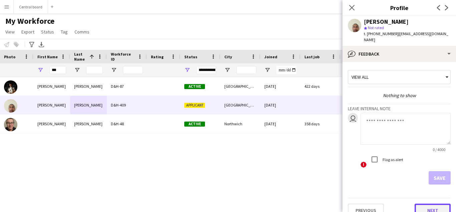
click at [432, 204] on button "Next" at bounding box center [433, 209] width 36 height 13
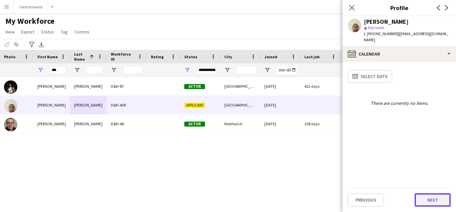
click at [433, 198] on button "Next" at bounding box center [433, 199] width 36 height 13
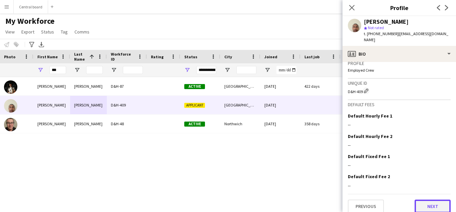
click at [432, 201] on button "Next" at bounding box center [433, 205] width 36 height 13
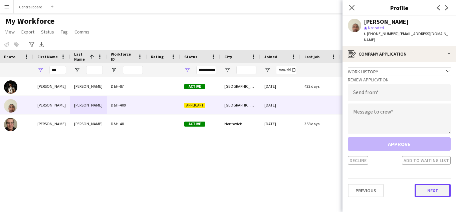
click at [431, 183] on button "Next" at bounding box center [433, 189] width 36 height 13
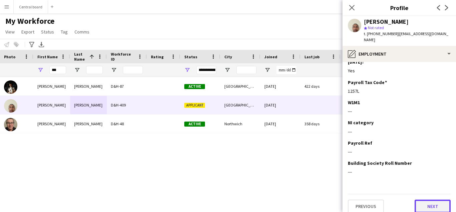
click at [432, 201] on button "Next" at bounding box center [433, 205] width 36 height 13
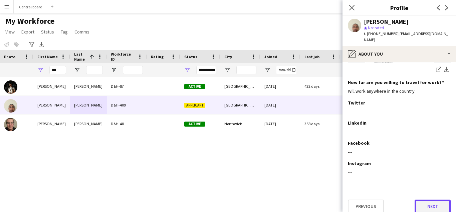
click at [431, 202] on button "Next" at bounding box center [433, 205] width 36 height 13
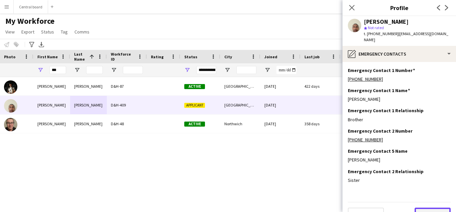
click at [434, 207] on button "Next" at bounding box center [433, 213] width 36 height 13
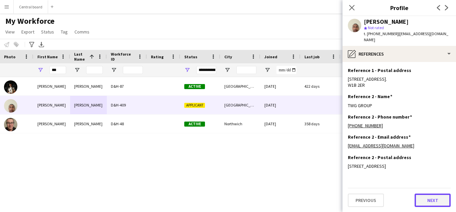
click at [432, 200] on button "Next" at bounding box center [433, 199] width 36 height 13
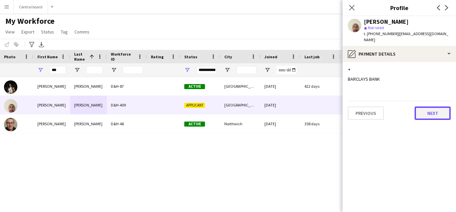
click at [437, 107] on button "Next" at bounding box center [433, 112] width 36 height 13
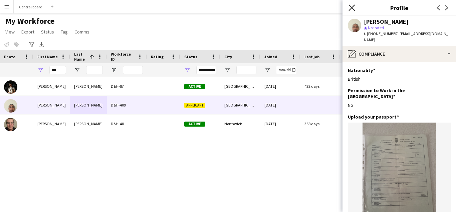
click at [351, 8] on icon at bounding box center [352, 7] width 6 height 6
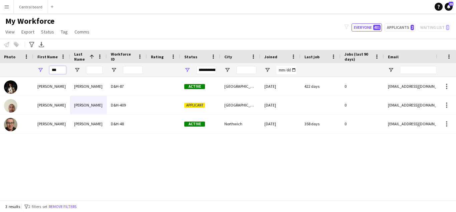
click at [57, 69] on input "***" at bounding box center [57, 70] width 17 height 8
type input "*"
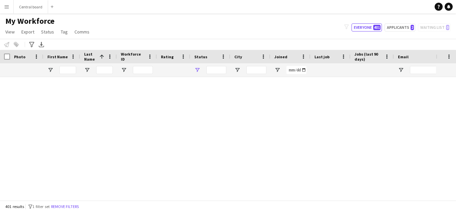
type input "**********"
click at [68, 70] on input "First Name Filter Input" at bounding box center [67, 70] width 17 height 8
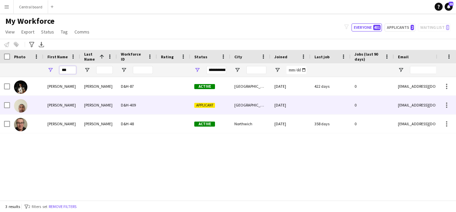
type input "***"
click at [164, 109] on div at bounding box center [173, 105] width 33 height 18
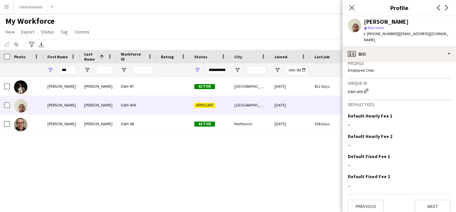
scroll to position [296, 0]
click at [429, 202] on button "Next" at bounding box center [433, 206] width 36 height 13
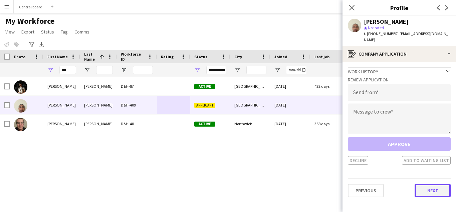
click at [431, 184] on button "Next" at bounding box center [433, 189] width 36 height 13
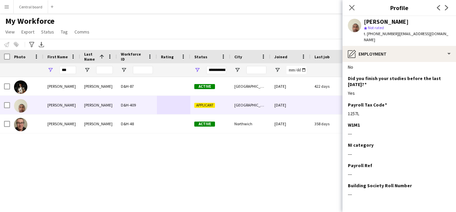
scroll to position [81, 0]
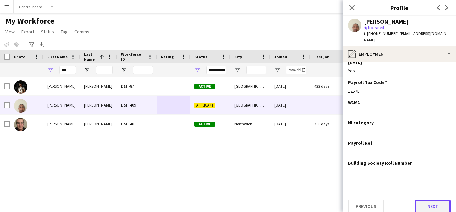
click at [429, 202] on button "Next" at bounding box center [433, 205] width 36 height 13
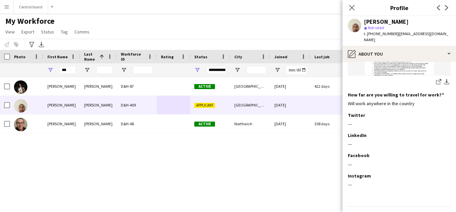
scroll to position [173, 0]
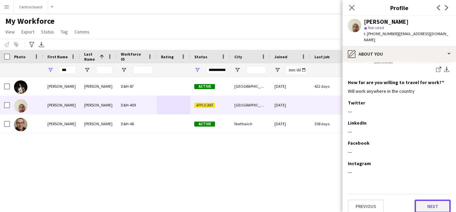
click at [429, 199] on button "Next" at bounding box center [433, 205] width 36 height 13
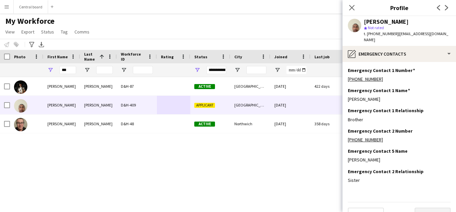
scroll to position [8, 0]
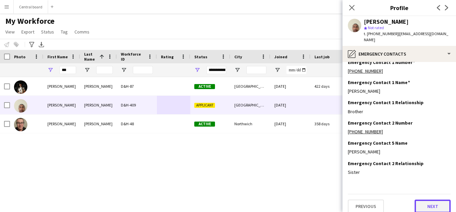
click at [429, 199] on button "Next" at bounding box center [433, 205] width 36 height 13
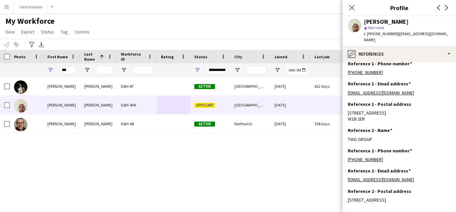
scroll to position [60, 0]
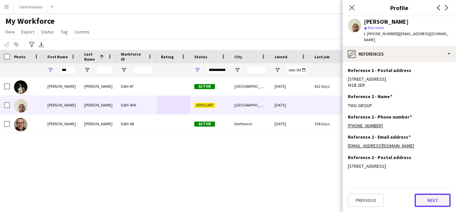
click at [430, 198] on button "Next" at bounding box center [433, 199] width 36 height 13
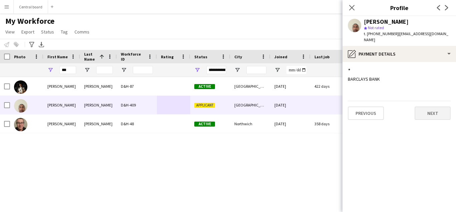
scroll to position [0, 0]
click at [437, 106] on button "Next" at bounding box center [433, 112] width 36 height 13
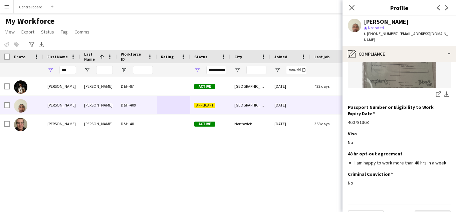
scroll to position [137, 0]
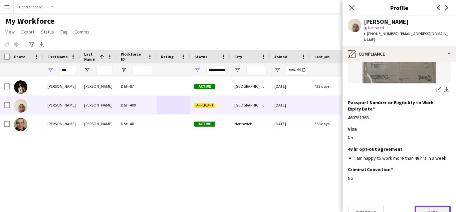
click at [428, 205] on button "Next" at bounding box center [433, 211] width 36 height 13
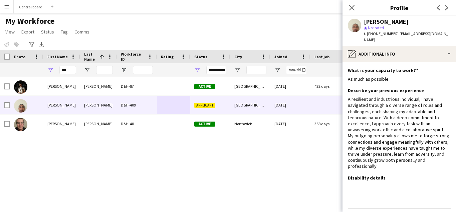
scroll to position [14, 0]
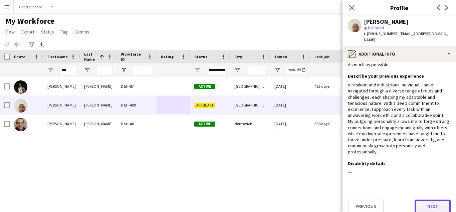
click at [428, 199] on button "Next" at bounding box center [433, 205] width 36 height 13
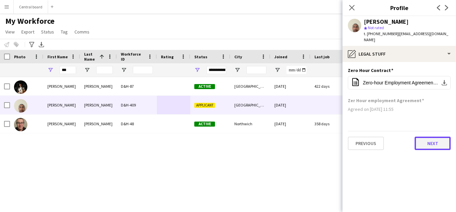
click at [432, 136] on button "Next" at bounding box center [433, 142] width 36 height 13
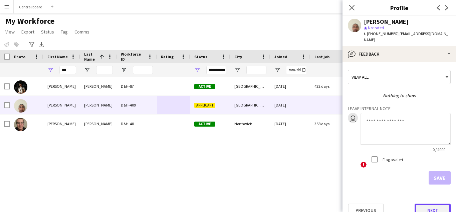
click at [431, 206] on button "Next" at bounding box center [433, 209] width 36 height 13
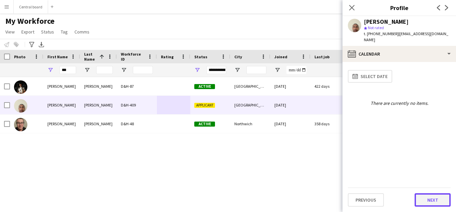
click at [432, 201] on button "Next" at bounding box center [433, 199] width 36 height 13
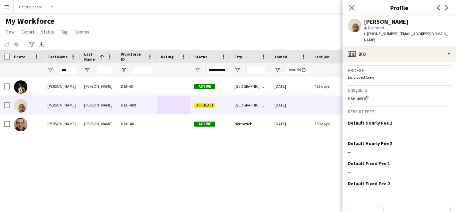
scroll to position [297, 0]
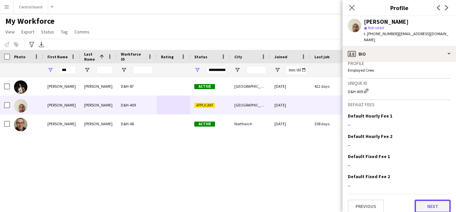
click at [428, 201] on button "Next" at bounding box center [433, 205] width 36 height 13
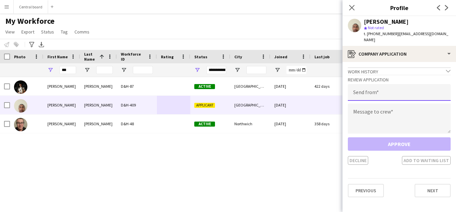
click at [424, 86] on input "email" at bounding box center [399, 92] width 103 height 17
type input "**********"
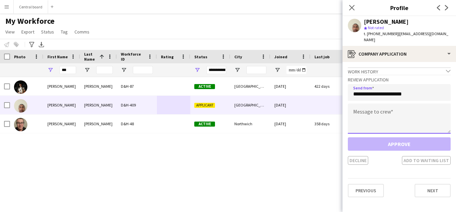
click at [392, 120] on textarea at bounding box center [399, 118] width 103 height 30
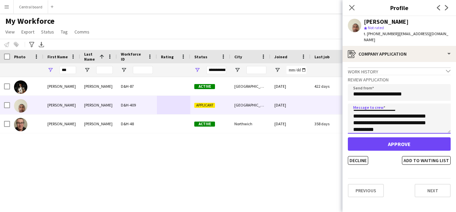
scroll to position [24, 0]
type textarea "**********"
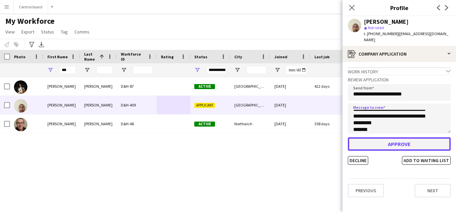
click at [391, 137] on button "Approve" at bounding box center [399, 143] width 103 height 13
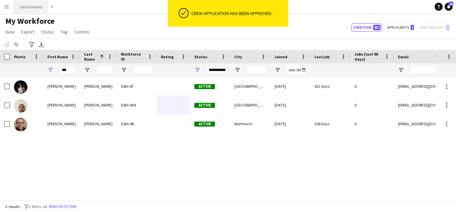
click at [24, 8] on button "Central board Close" at bounding box center [31, 6] width 34 height 13
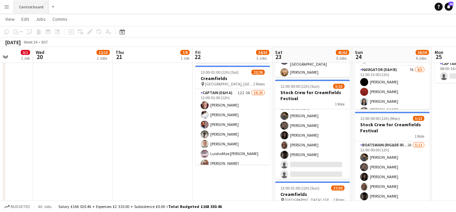
scroll to position [10, 0]
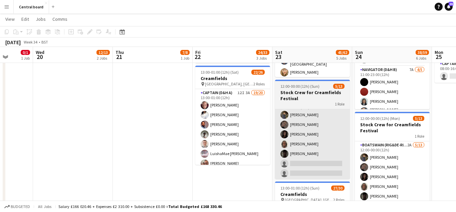
click at [313, 163] on app-card-role "Boatswain (rig&de-rig) 1A 5/13 12:00-00:00 (12h) Muhtasim Sadat Nibir Holly Win…" at bounding box center [312, 168] width 75 height 139
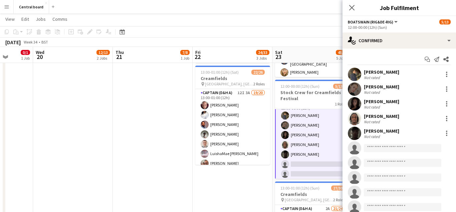
scroll to position [11, 0]
click at [394, 149] on input at bounding box center [403, 148] width 78 height 8
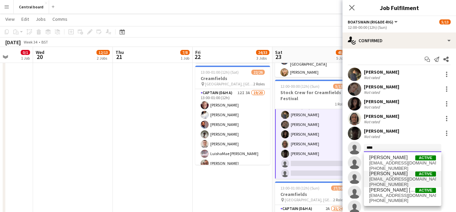
type input "****"
click at [392, 176] on span "[EMAIL_ADDRESS][DOMAIN_NAME]" at bounding box center [403, 178] width 67 height 5
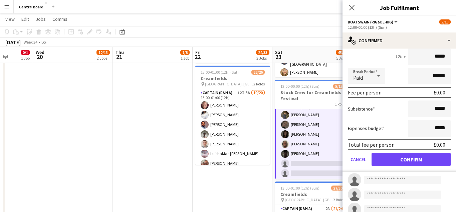
scroll to position [135, 0]
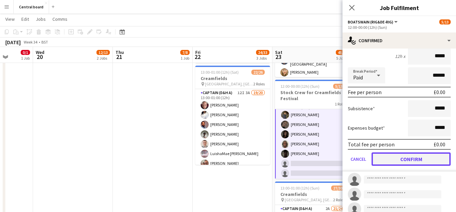
click at [411, 158] on button "Confirm" at bounding box center [411, 158] width 79 height 13
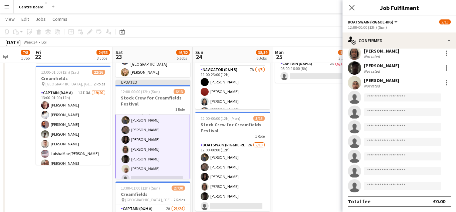
scroll to position [0, 225]
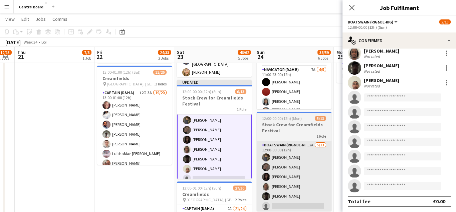
click at [286, 176] on app-card-role "Boatswain (rig&de-rig) 2A 5/13 12:00-00:00 (12h) Muhtasim Sadat Nibir Holly Win…" at bounding box center [294, 210] width 75 height 139
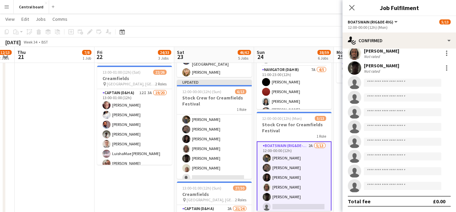
scroll to position [10, 0]
click at [397, 84] on input at bounding box center [403, 83] width 78 height 8
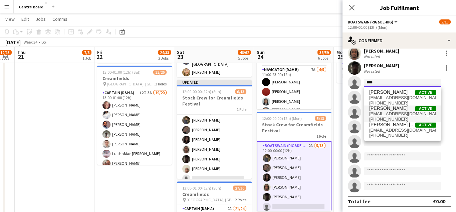
type input "****"
click at [397, 114] on span "[EMAIL_ADDRESS][DOMAIN_NAME]" at bounding box center [403, 113] width 67 height 5
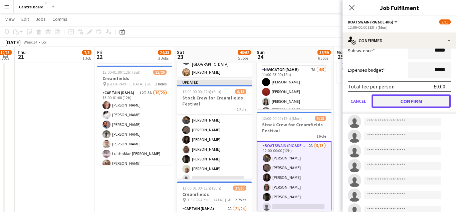
click at [407, 101] on button "Confirm" at bounding box center [411, 100] width 79 height 13
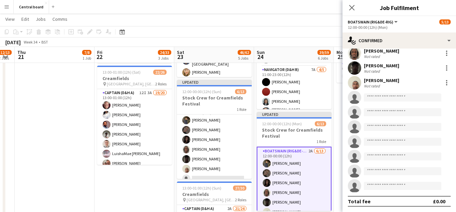
scroll to position [65, 0]
click at [353, 10] on icon "Close pop-in" at bounding box center [352, 7] width 6 height 6
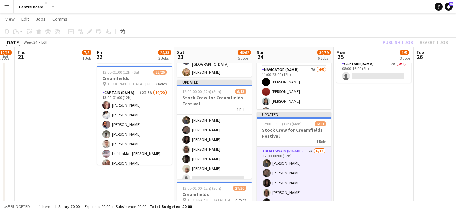
click at [385, 128] on app-date-cell "07:30-13:00 (5h30m) 1/2 Creamfields container Bar 1 Role Navigator (D&H B) 1I 3…" at bounding box center [374, 169] width 80 height 530
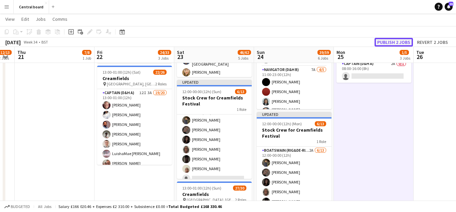
click at [401, 44] on button "Publish 2 jobs" at bounding box center [394, 42] width 38 height 9
